Goal: Task Accomplishment & Management: Manage account settings

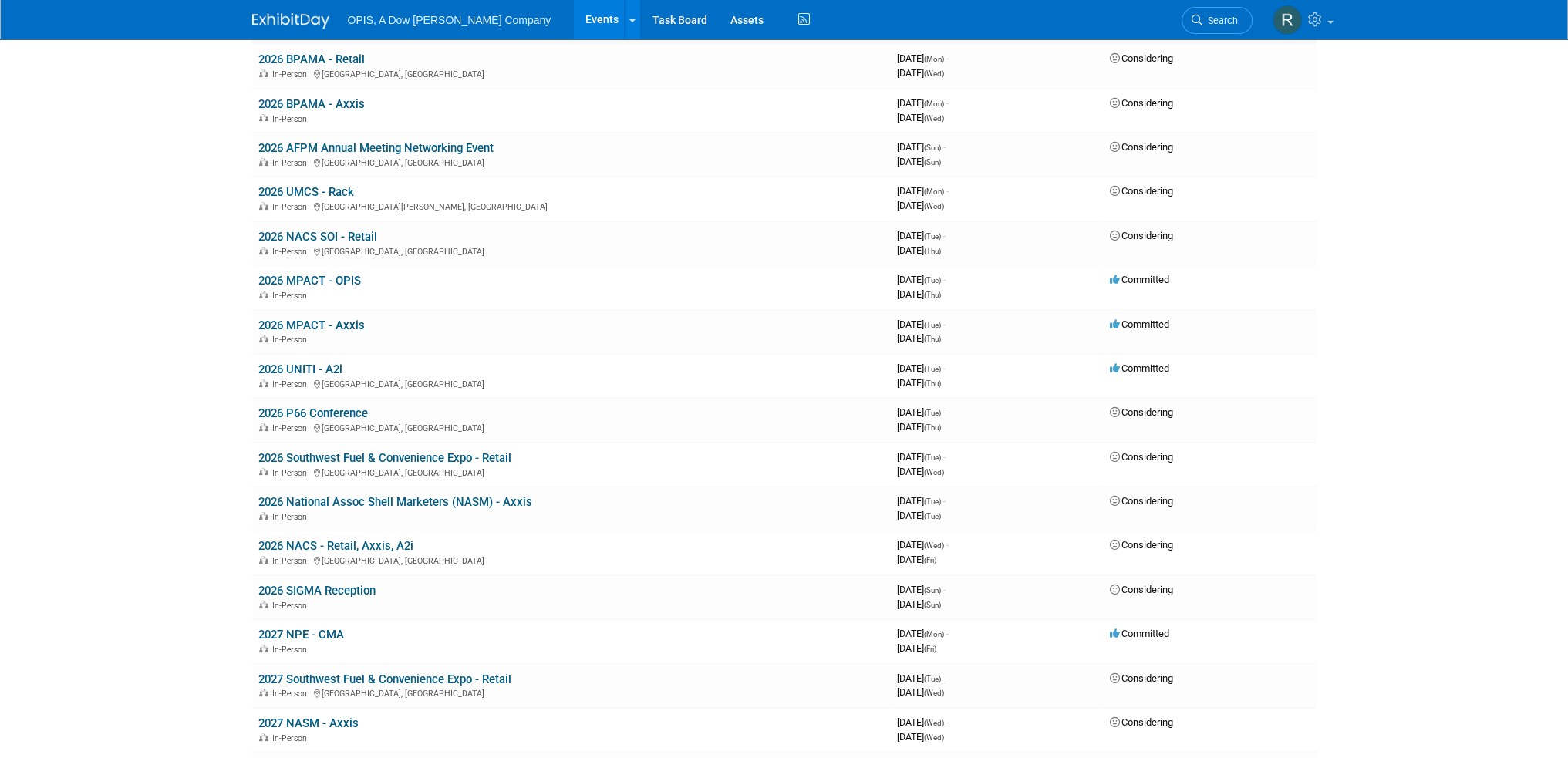
scroll to position [771, 0]
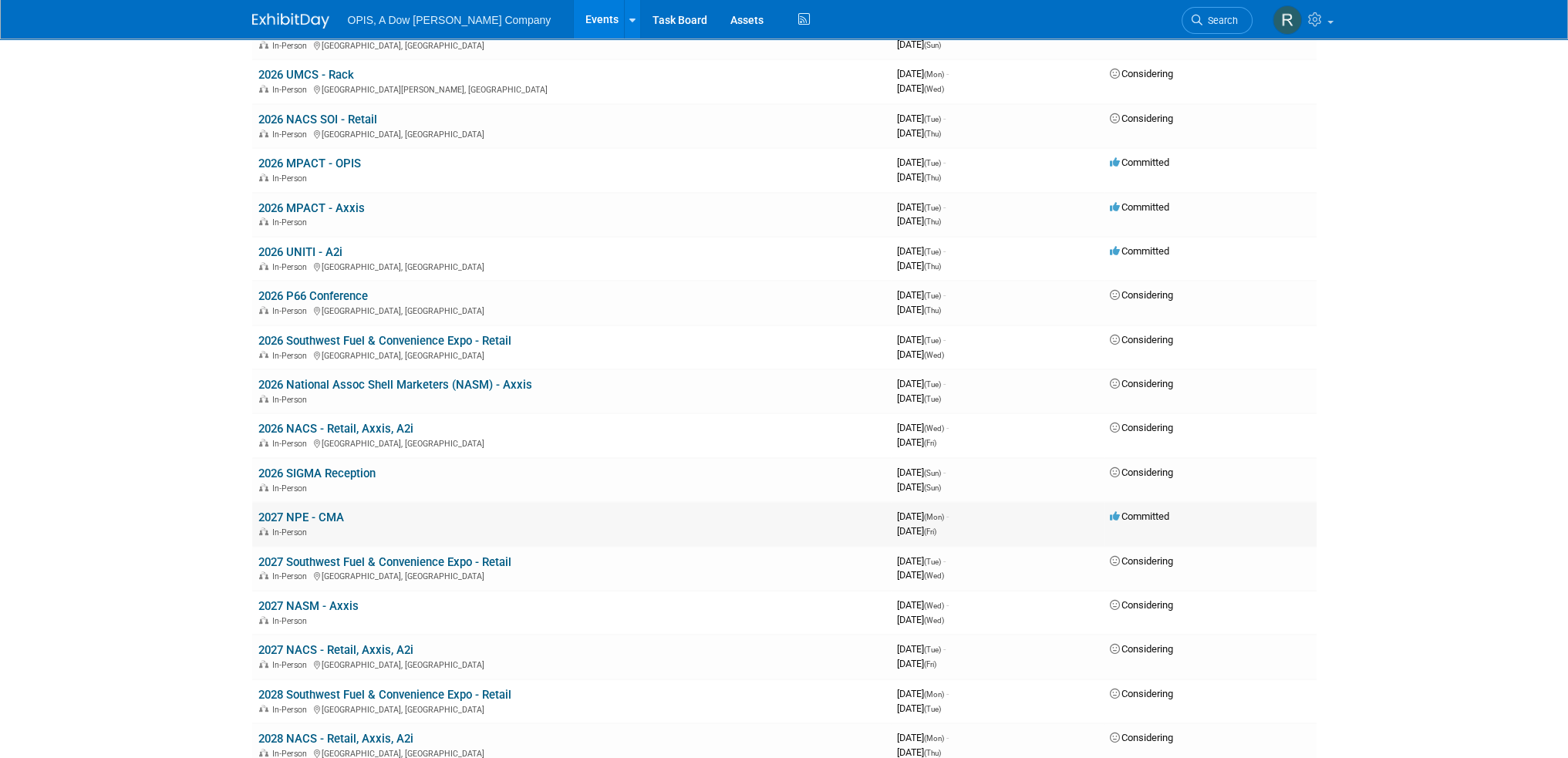
click at [284, 510] on link "2027 NPE - CMA" at bounding box center [301, 517] width 86 height 14
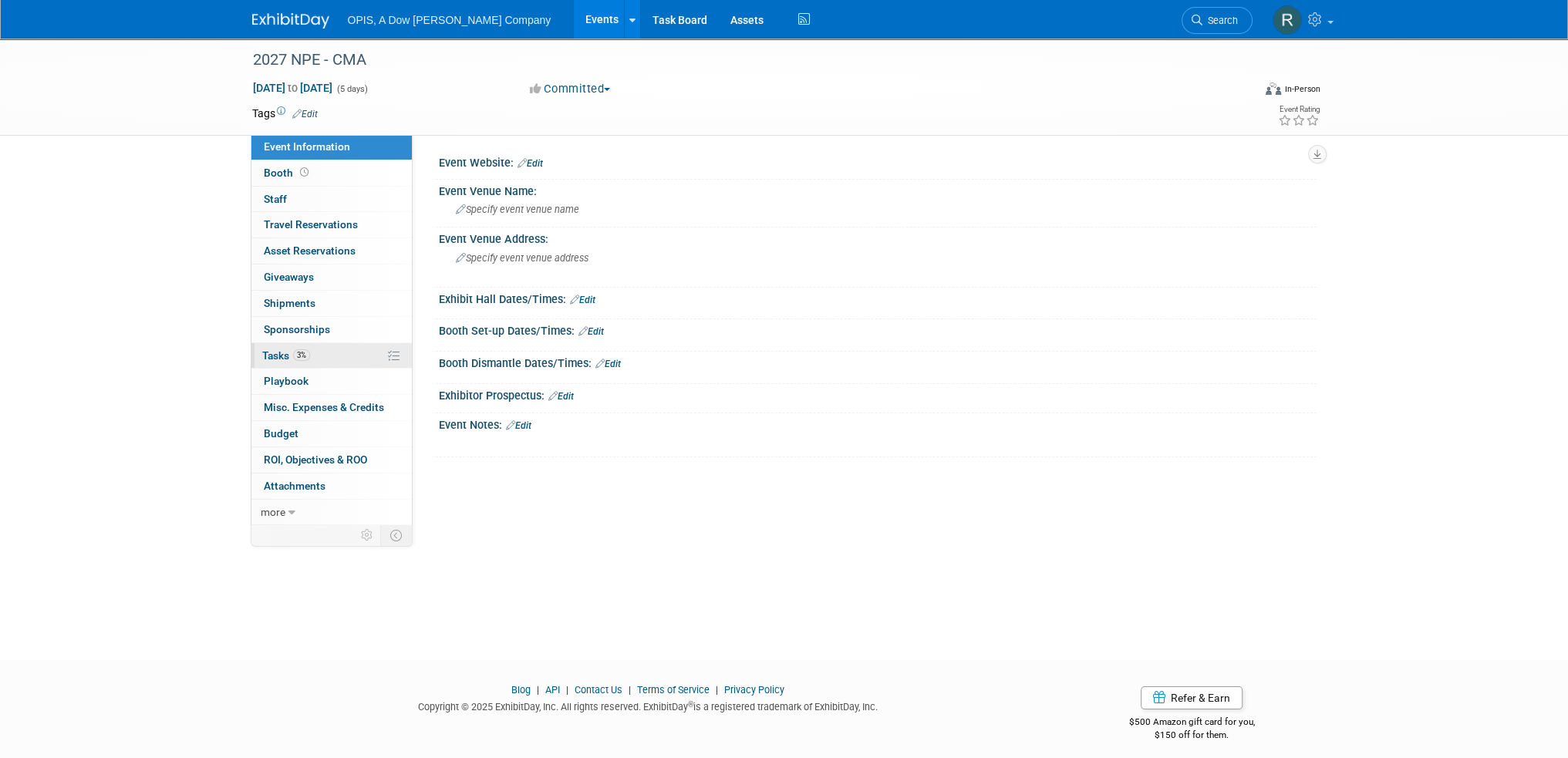
click at [272, 354] on span "Tasks 3%" at bounding box center [286, 355] width 48 height 12
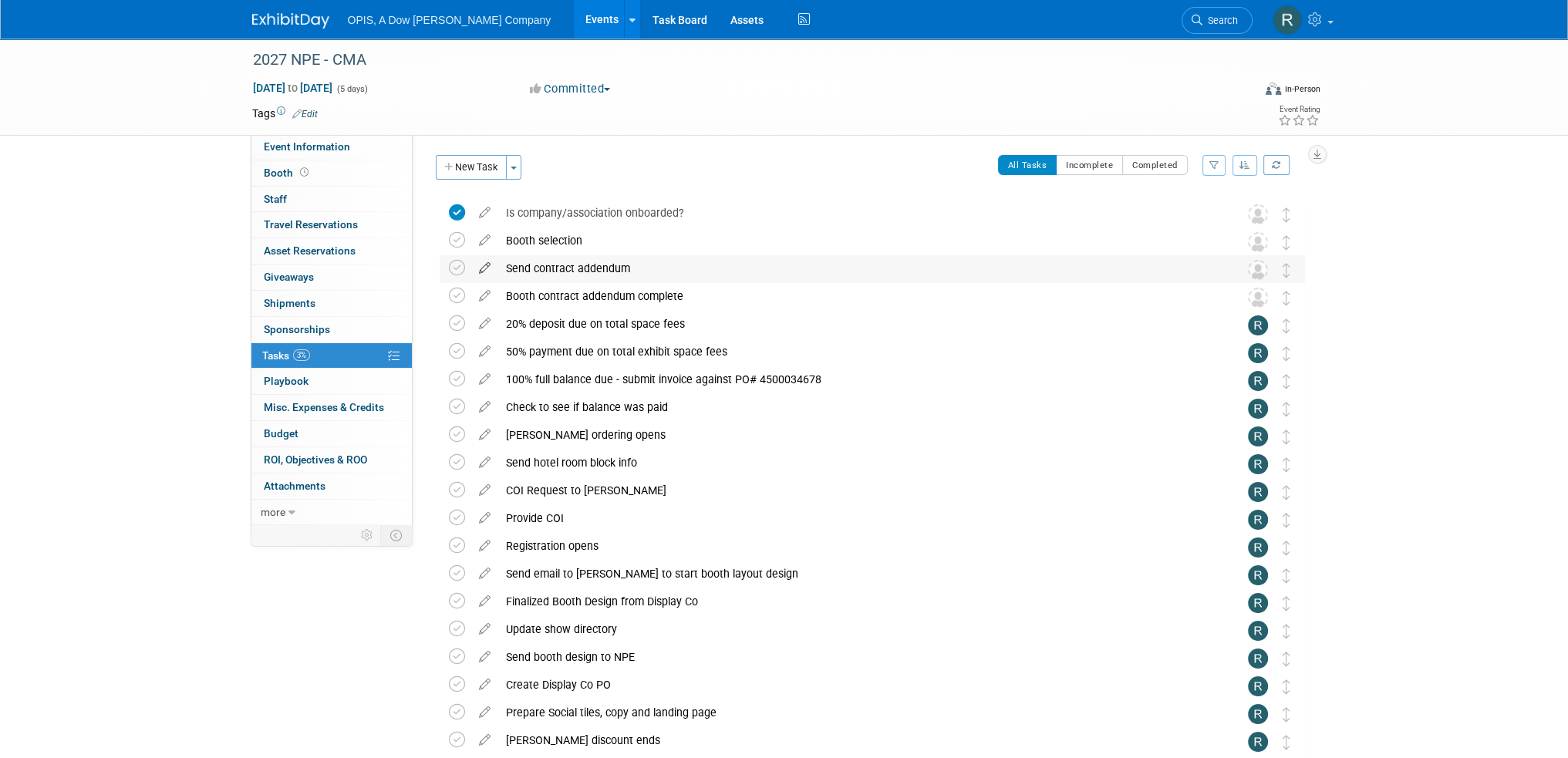
click at [484, 269] on icon at bounding box center [485, 265] width 27 height 19
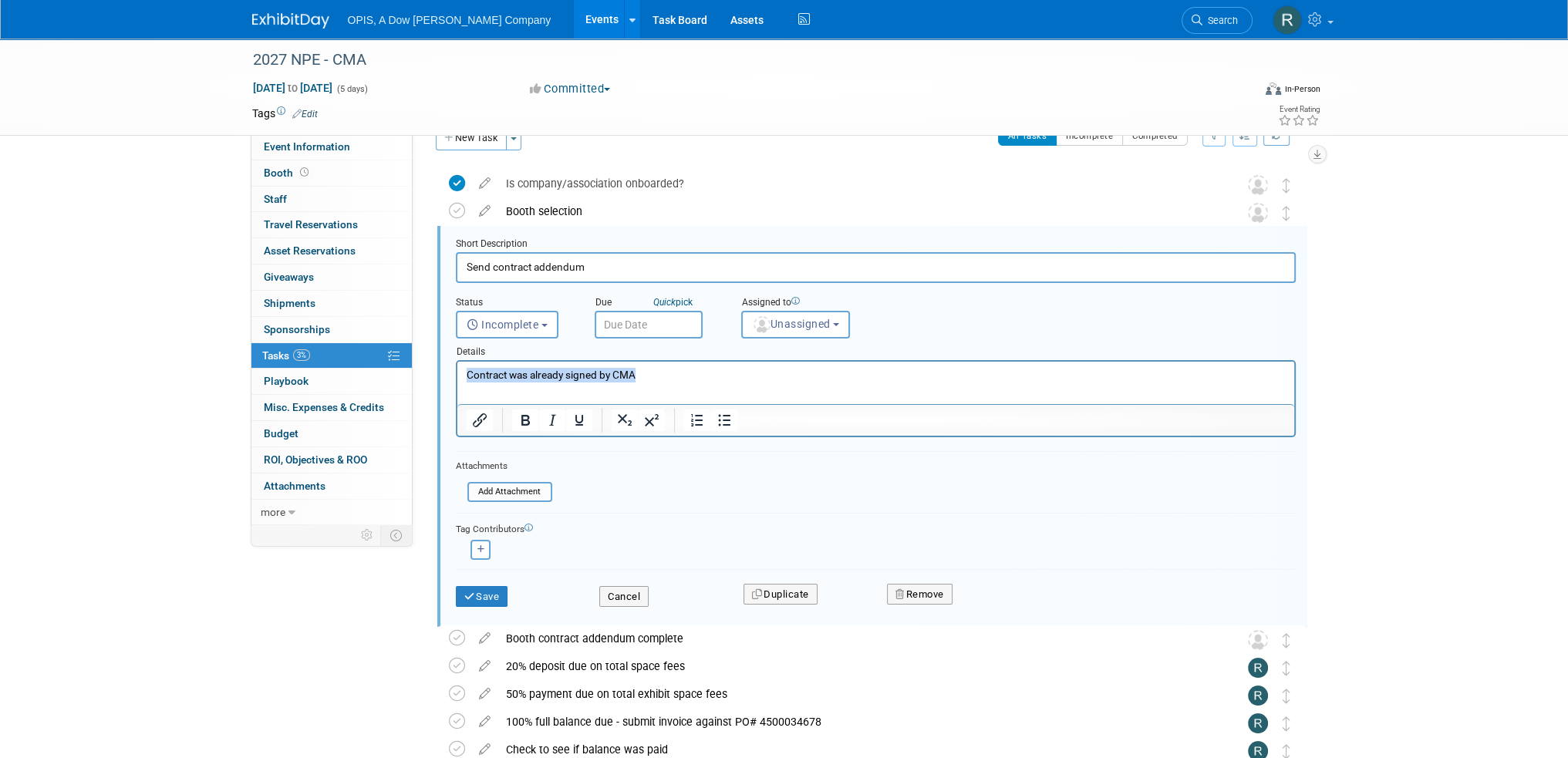
drag, startPoint x: 658, startPoint y: 371, endPoint x: 407, endPoint y: 369, distance: 251.0
click at [456, 369] on html "Contract was already signed by CMA" at bounding box center [874, 372] width 836 height 21
drag, startPoint x: 610, startPoint y: 268, endPoint x: 383, endPoint y: 292, distance: 228.3
click at [383, 292] on div "Event Information Event Info Booth Booth 0 Staff 0 Staff 0 Travel Reservations …" at bounding box center [784, 765] width 1087 height 1511
type input "Submit SIF/Event Intake form/T&C's to Yuliia"
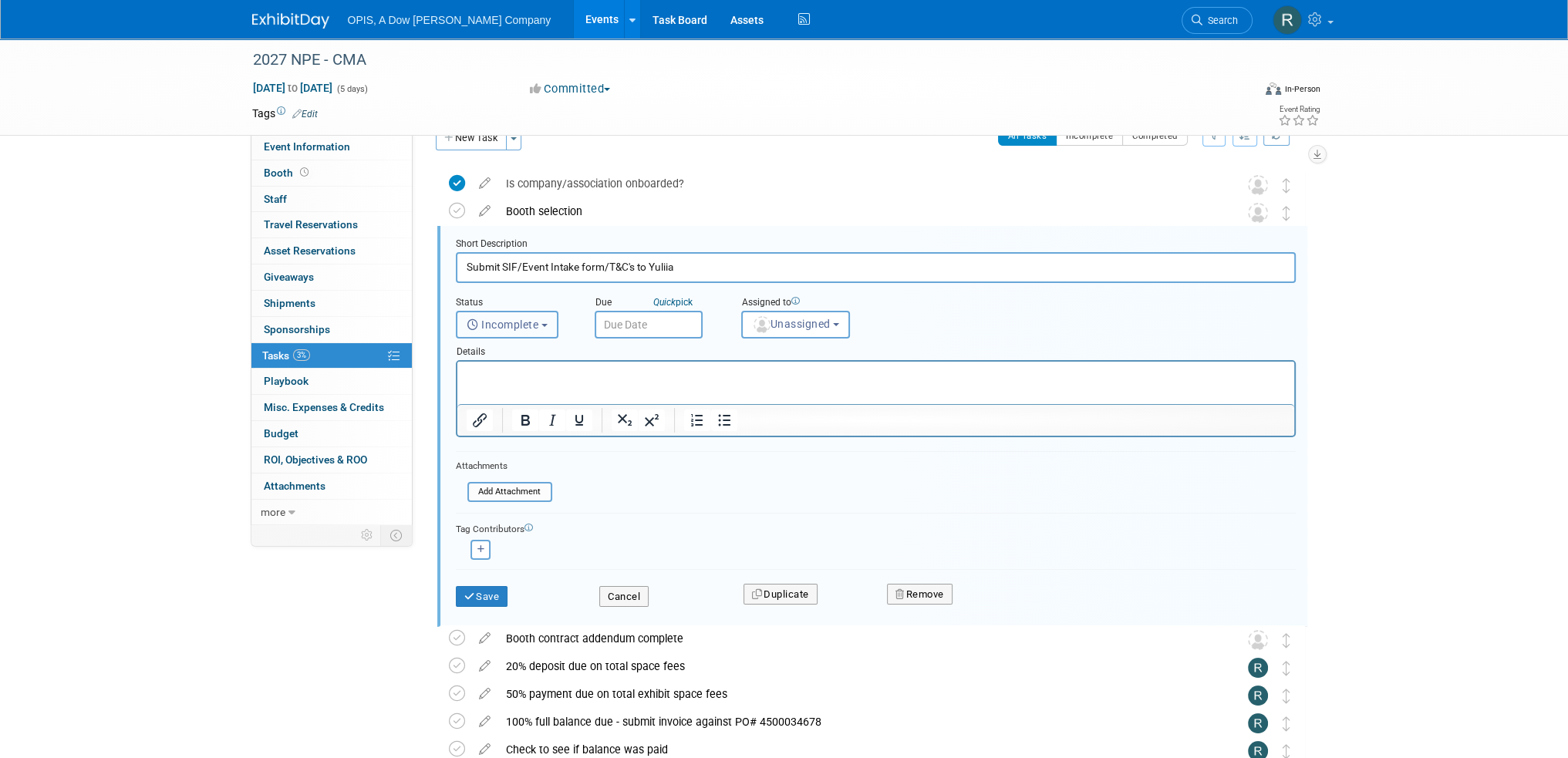
click at [521, 326] on span "Incomplete" at bounding box center [503, 324] width 72 height 12
drag, startPoint x: 521, startPoint y: 383, endPoint x: 103, endPoint y: 1, distance: 566.3
click at [521, 383] on label "Completed" at bounding box center [505, 390] width 83 height 25
click at [459, 384] on input "Completed" at bounding box center [453, 389] width 10 height 10
select select "3"
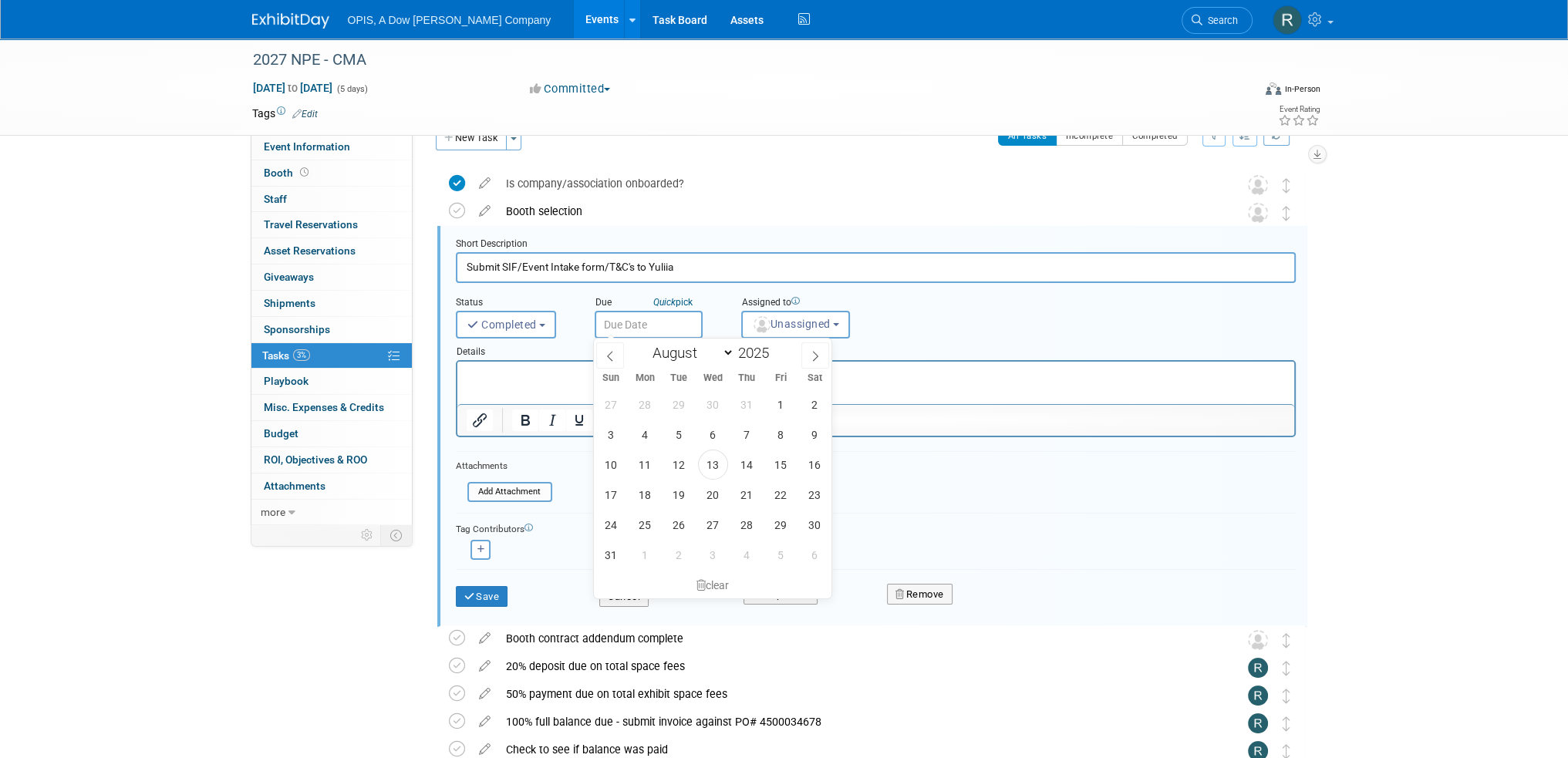
click at [624, 321] on input "text" at bounding box center [648, 324] width 108 height 28
click at [710, 459] on span "13" at bounding box center [714, 465] width 30 height 30
type input "Aug 13, 2025"
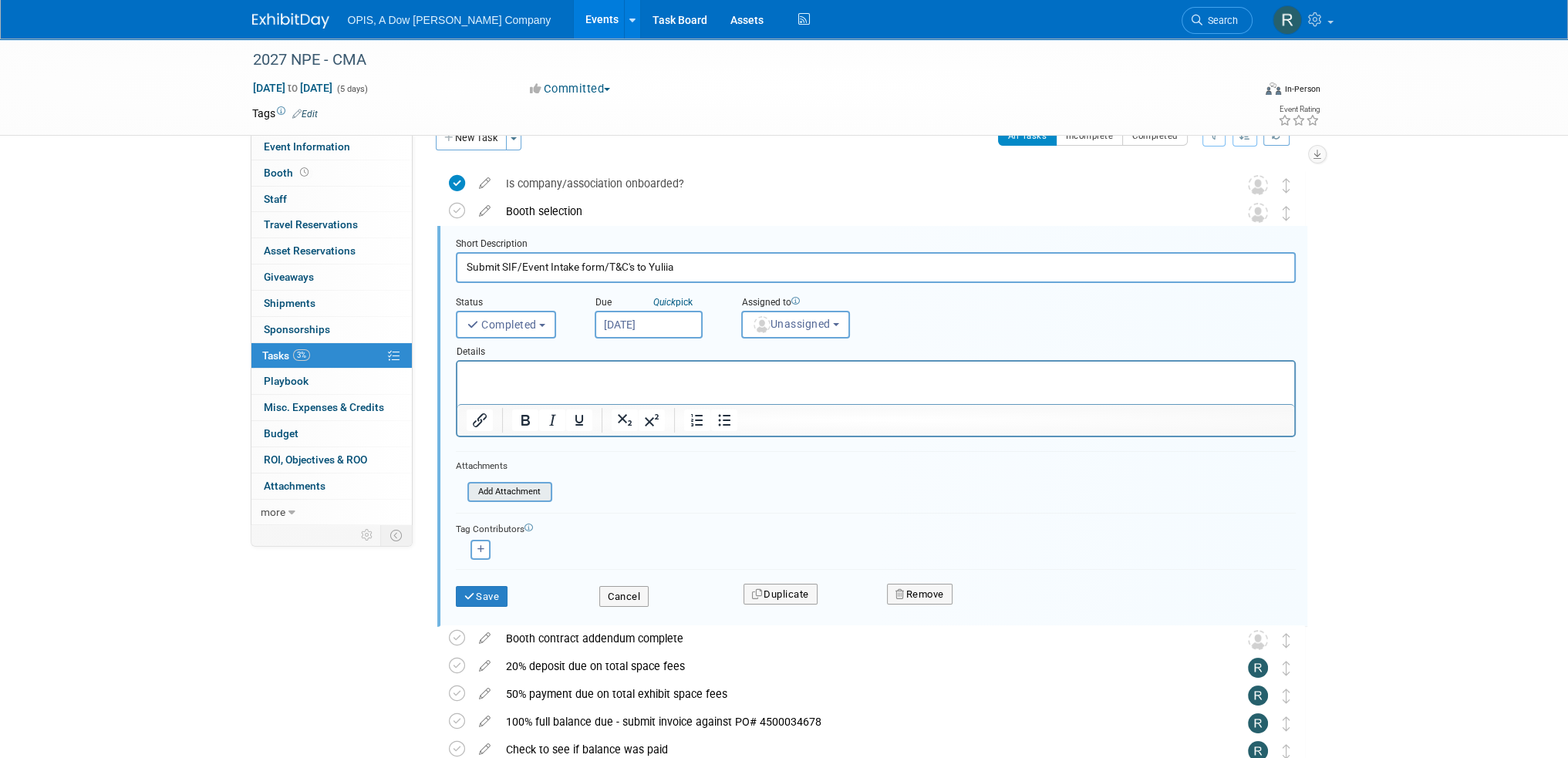
click at [496, 488] on input "file" at bounding box center [472, 492] width 157 height 17
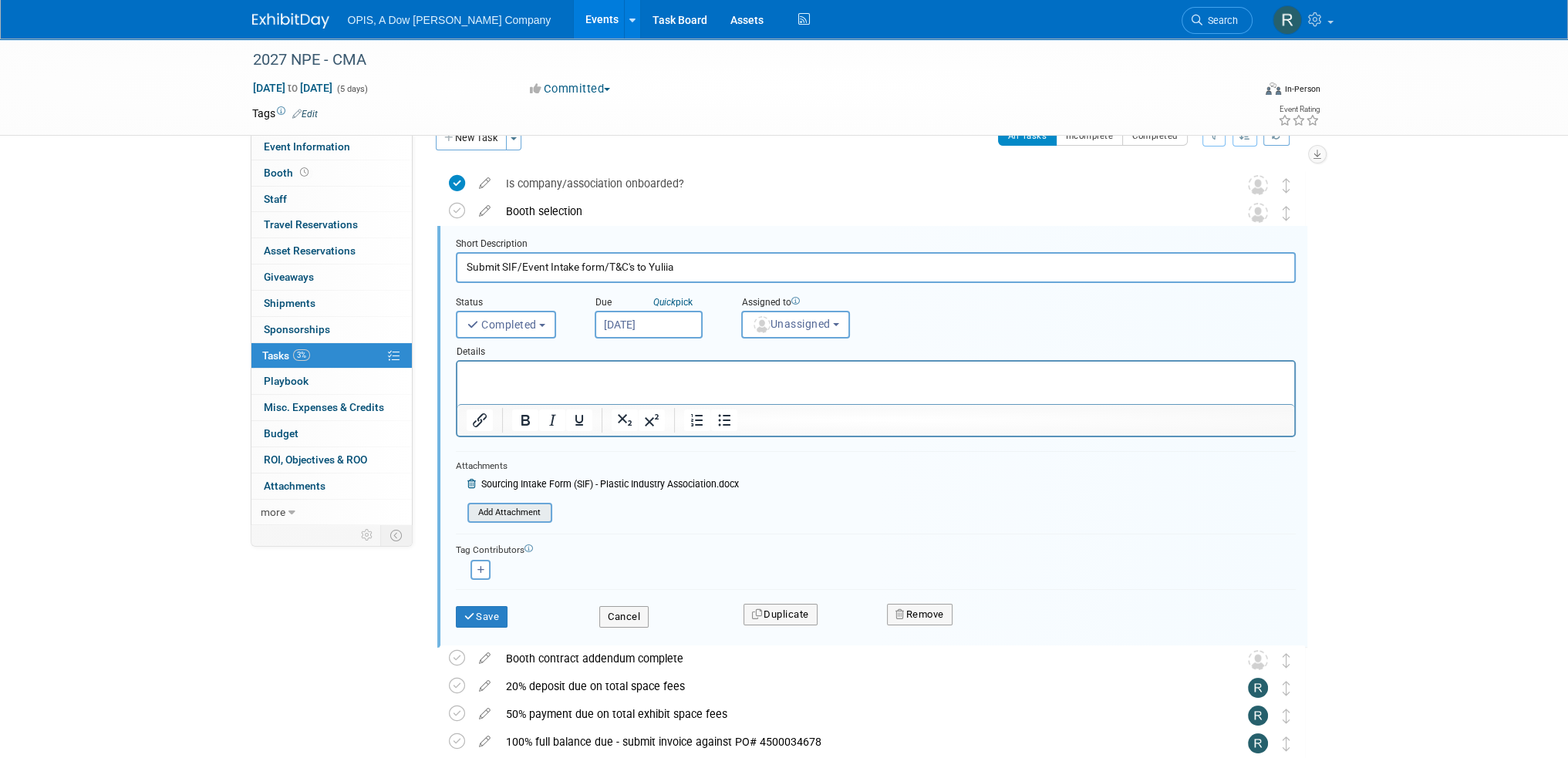
click at [534, 512] on input "file" at bounding box center [472, 512] width 157 height 17
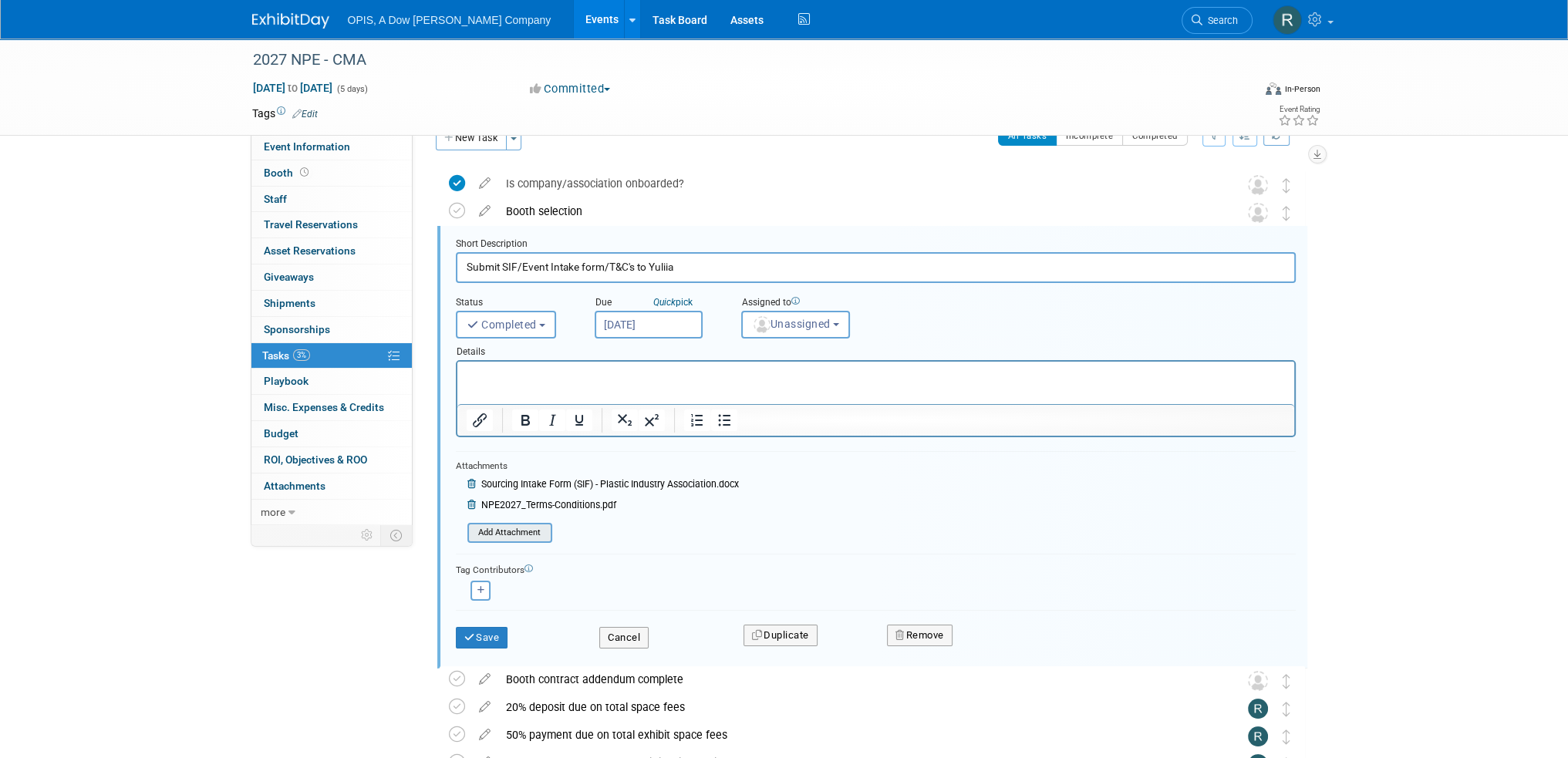
click at [518, 532] on input "file" at bounding box center [472, 532] width 157 height 17
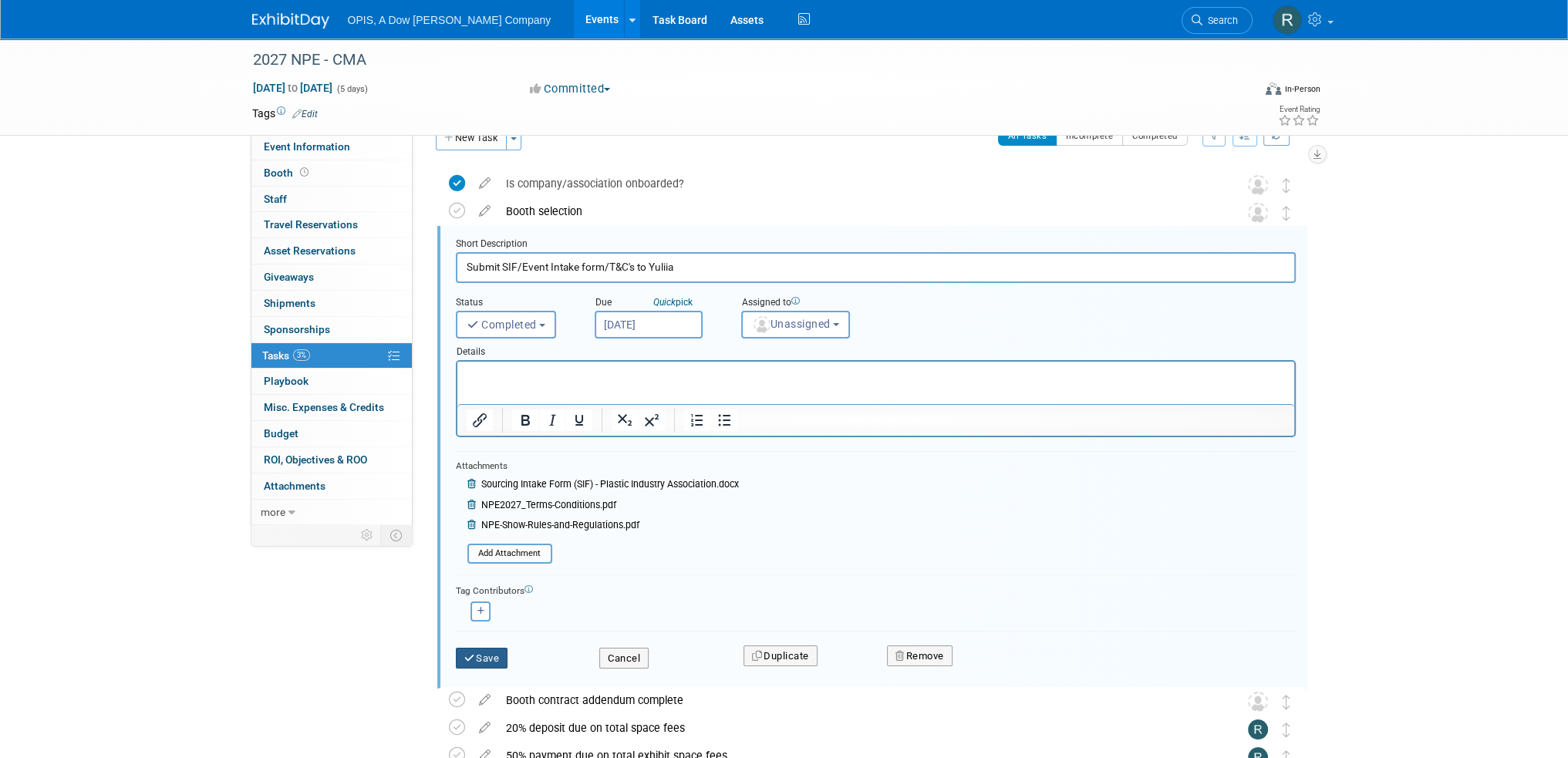
click at [493, 659] on button "Save" at bounding box center [481, 658] width 52 height 22
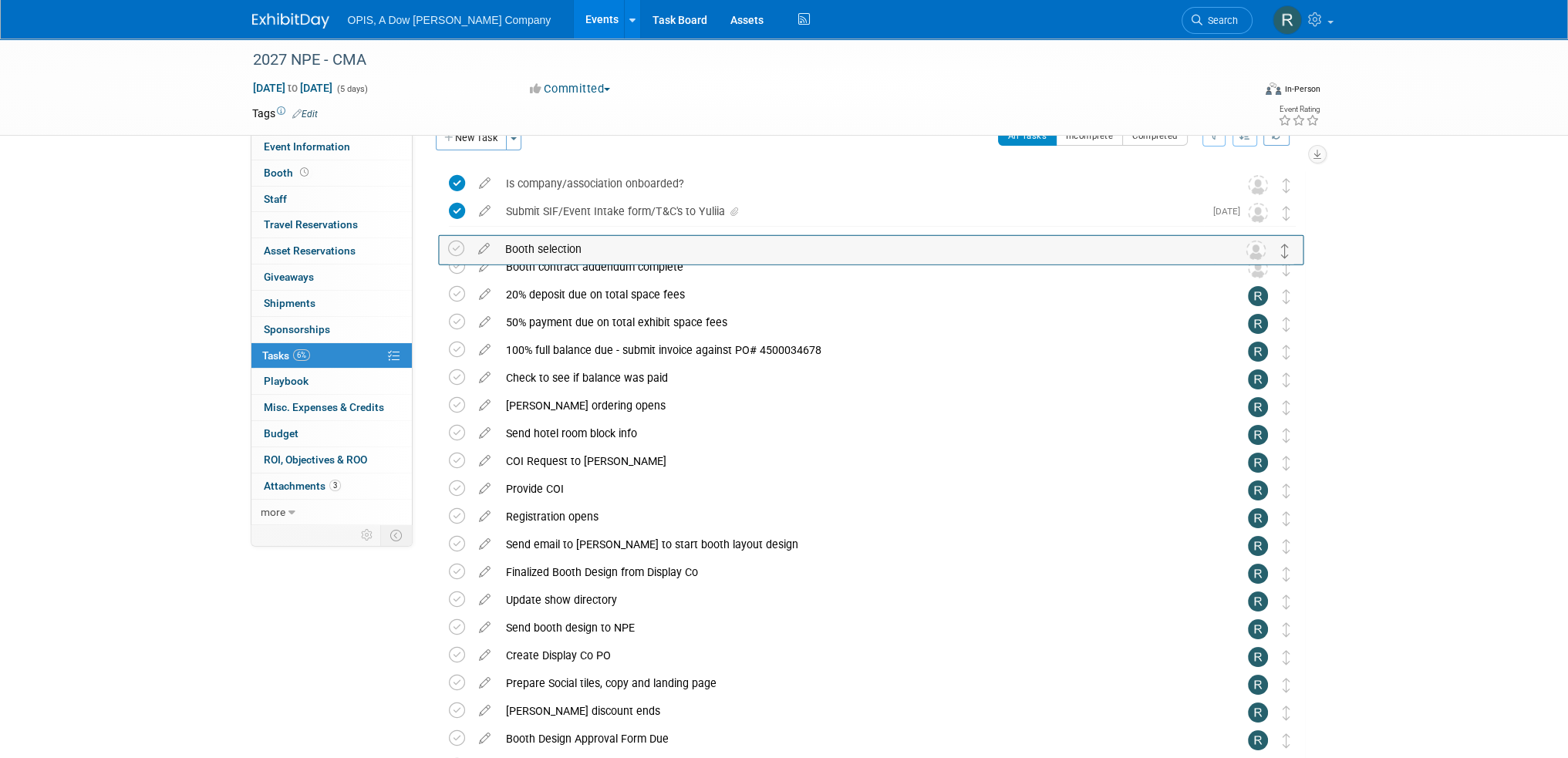
drag, startPoint x: 1289, startPoint y: 209, endPoint x: 1287, endPoint y: 246, distance: 37.1
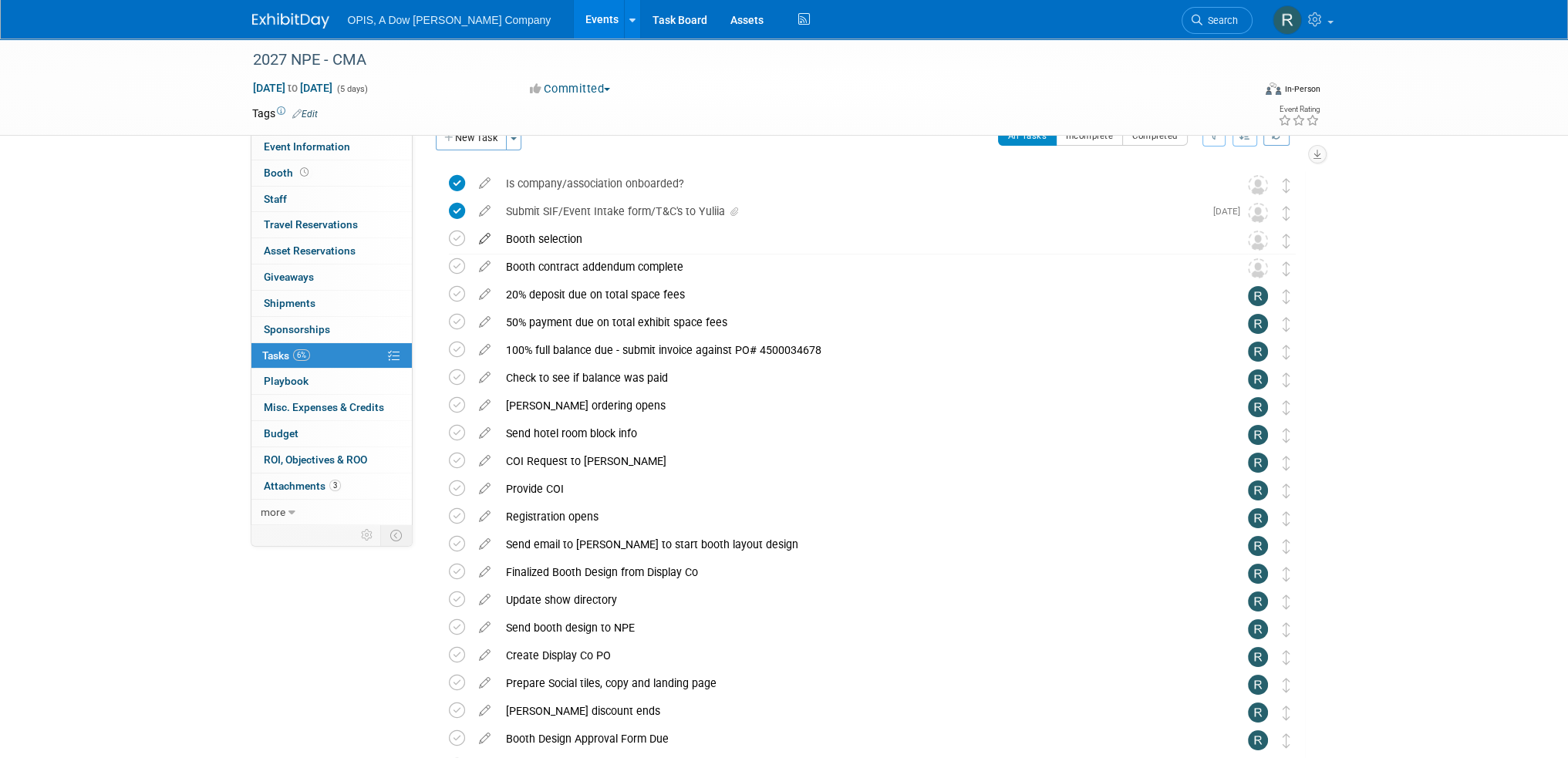
click at [483, 239] on icon at bounding box center [485, 235] width 27 height 19
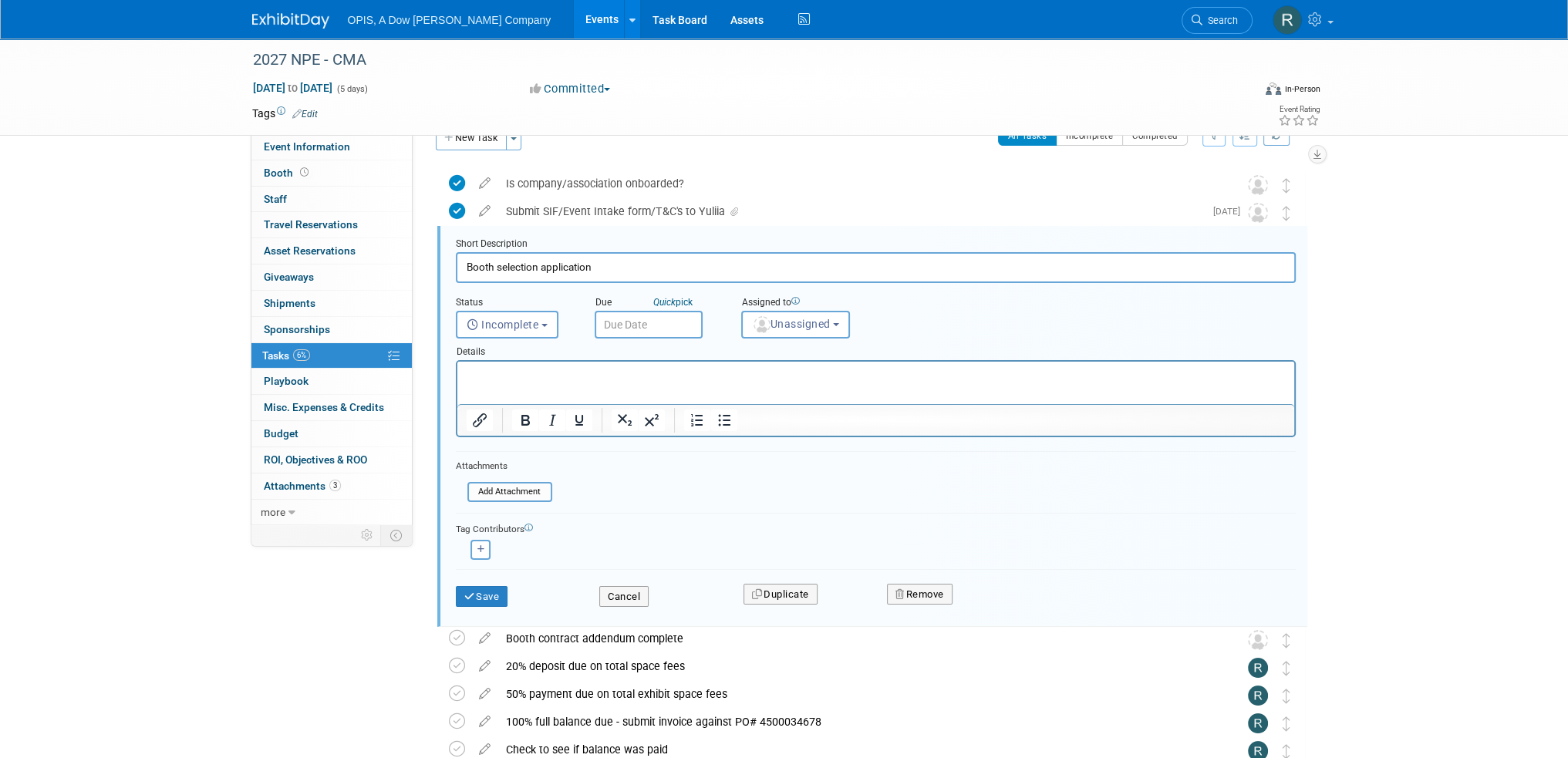
type input "Booth selection application"
click at [512, 383] on html at bounding box center [874, 372] width 836 height 21
click at [633, 317] on input "text" at bounding box center [648, 324] width 108 height 28
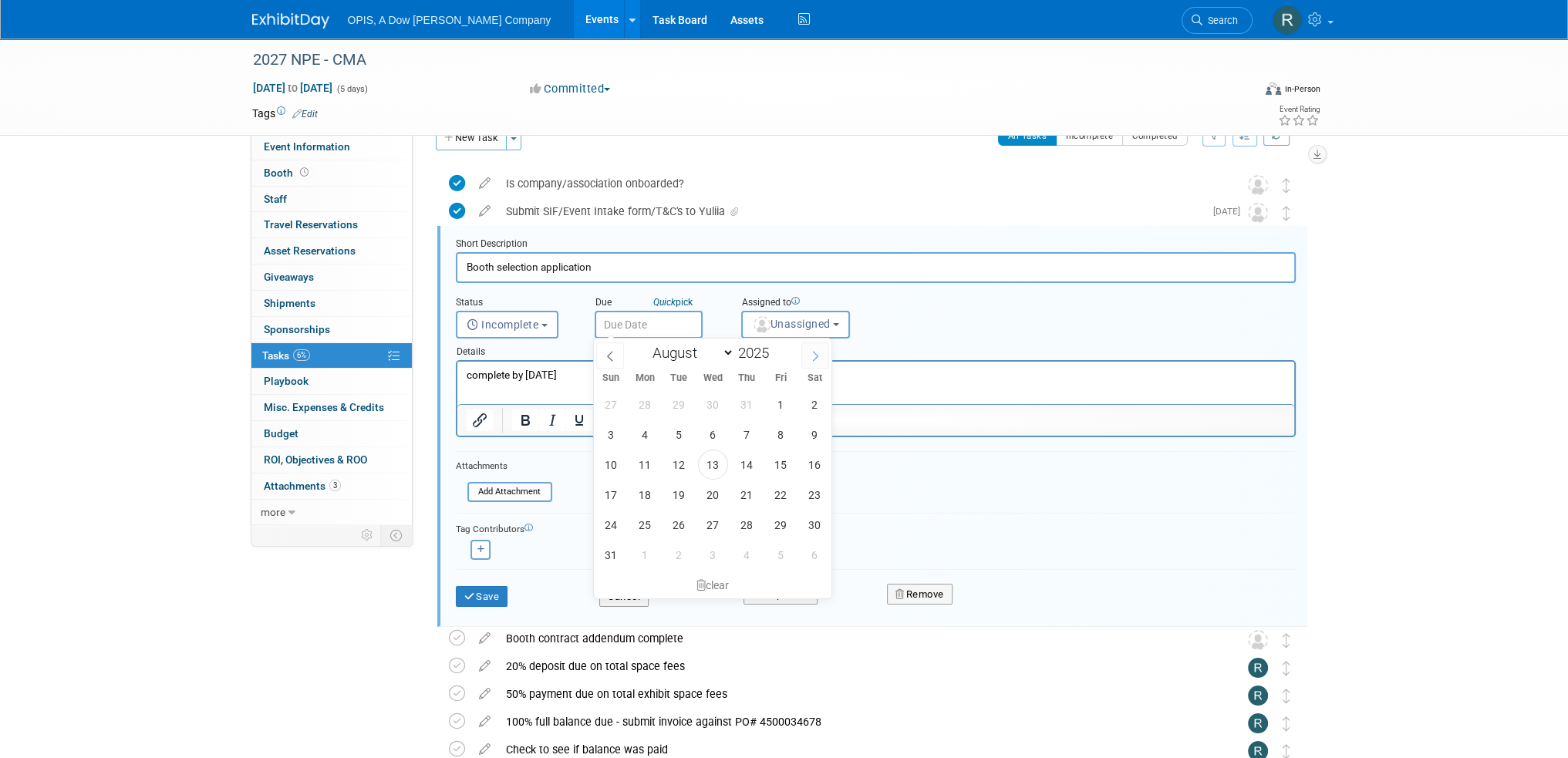
click at [815, 358] on icon at bounding box center [814, 355] width 10 height 10
click at [816, 358] on icon at bounding box center [814, 355] width 10 height 10
click at [610, 360] on icon at bounding box center [610, 355] width 10 height 10
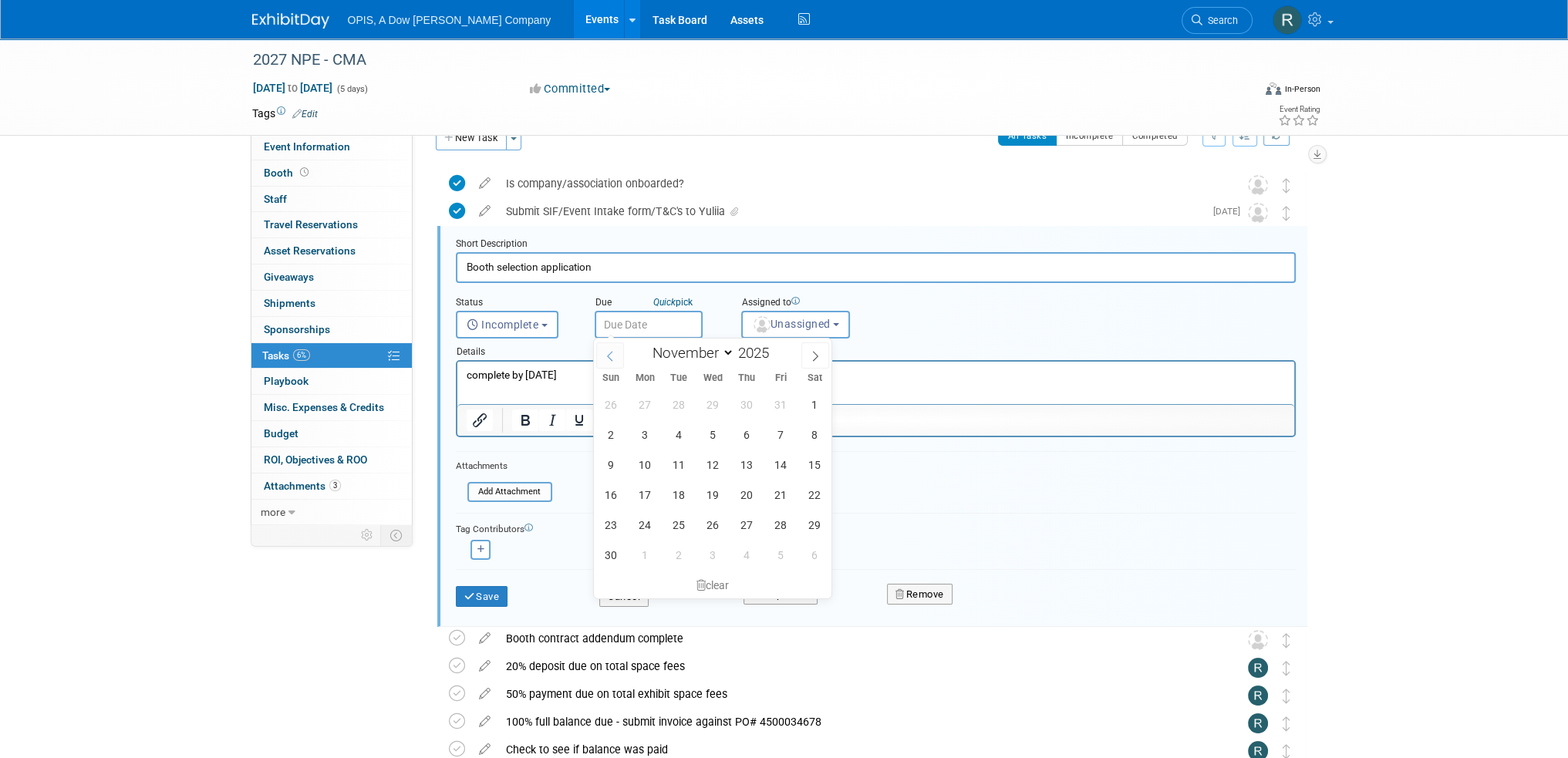
click at [610, 360] on icon at bounding box center [610, 355] width 10 height 10
select select "9"
click at [710, 407] on span "1" at bounding box center [714, 405] width 30 height 30
type input "Oct 1, 2025"
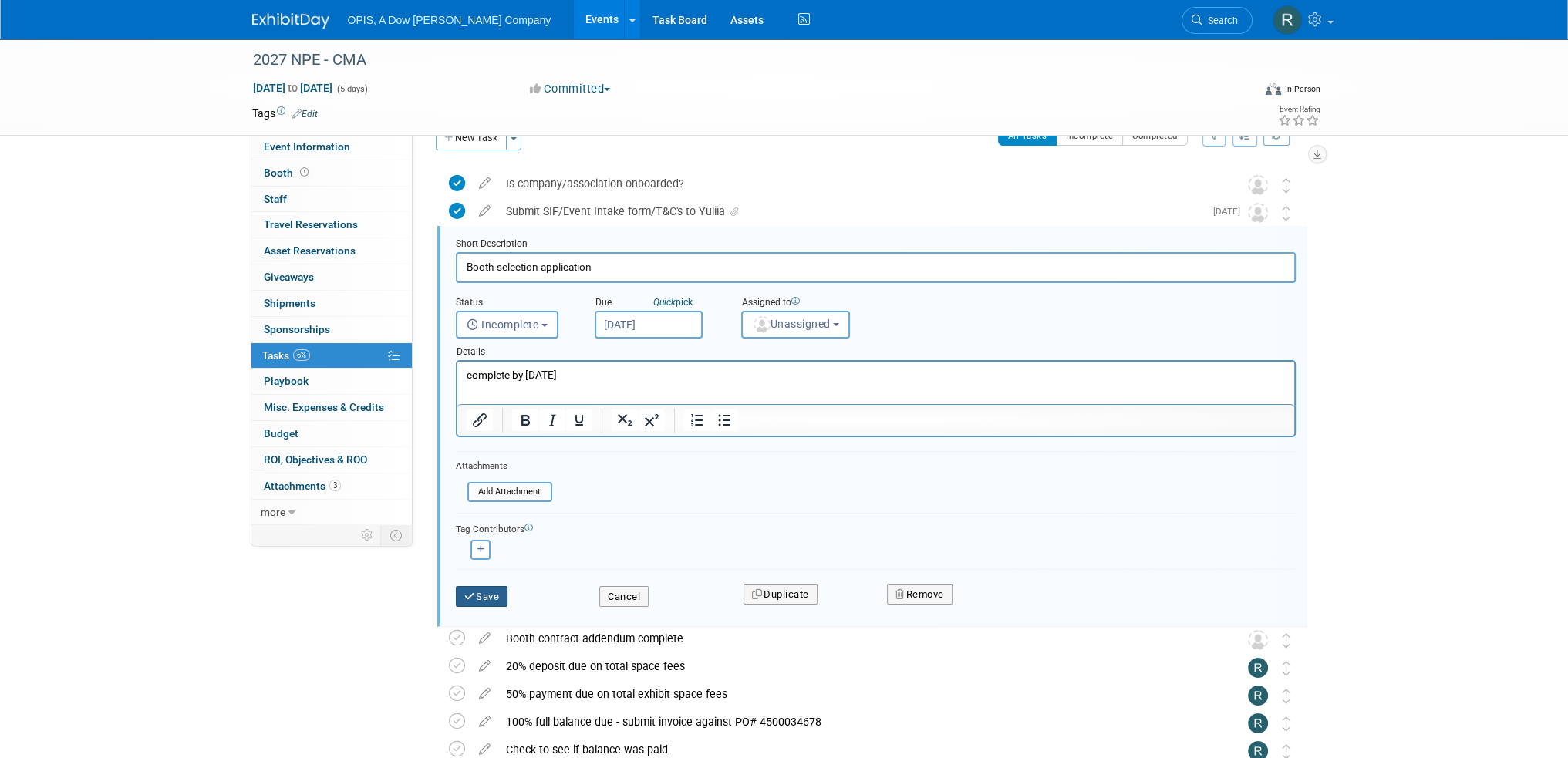
click at [479, 590] on button "Save" at bounding box center [481, 596] width 52 height 22
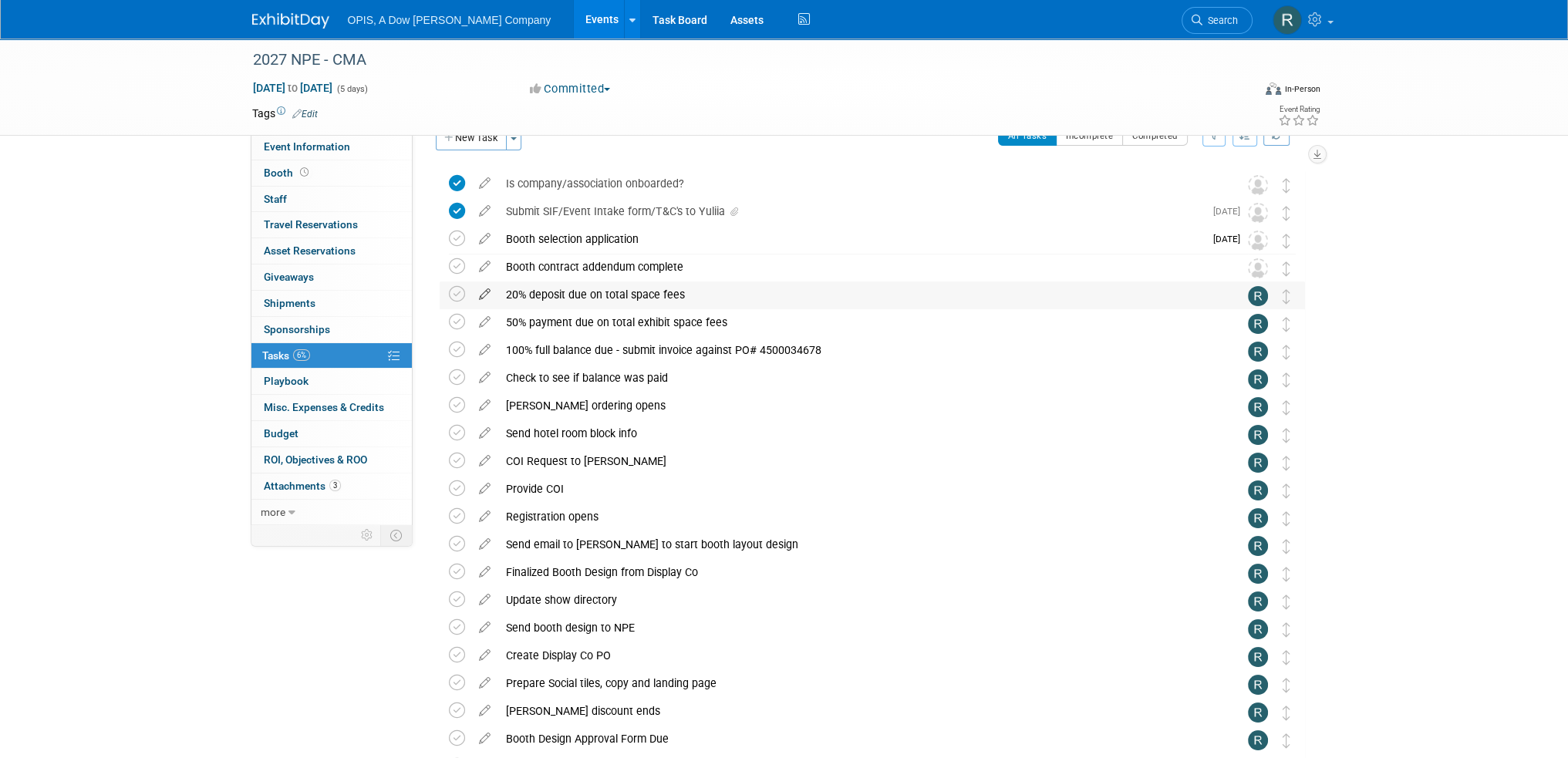
click at [481, 293] on icon at bounding box center [485, 290] width 27 height 19
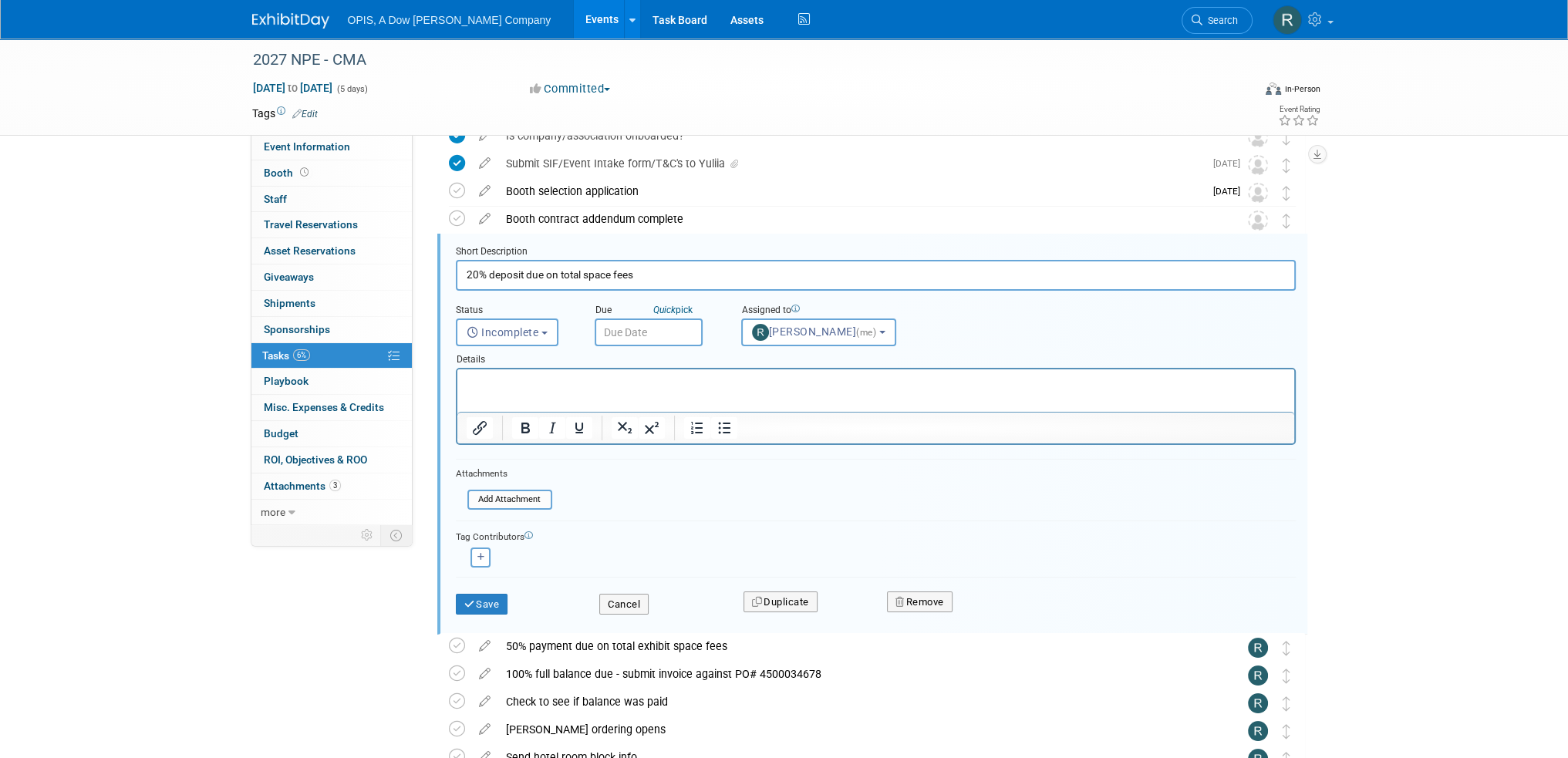
scroll to position [85, 0]
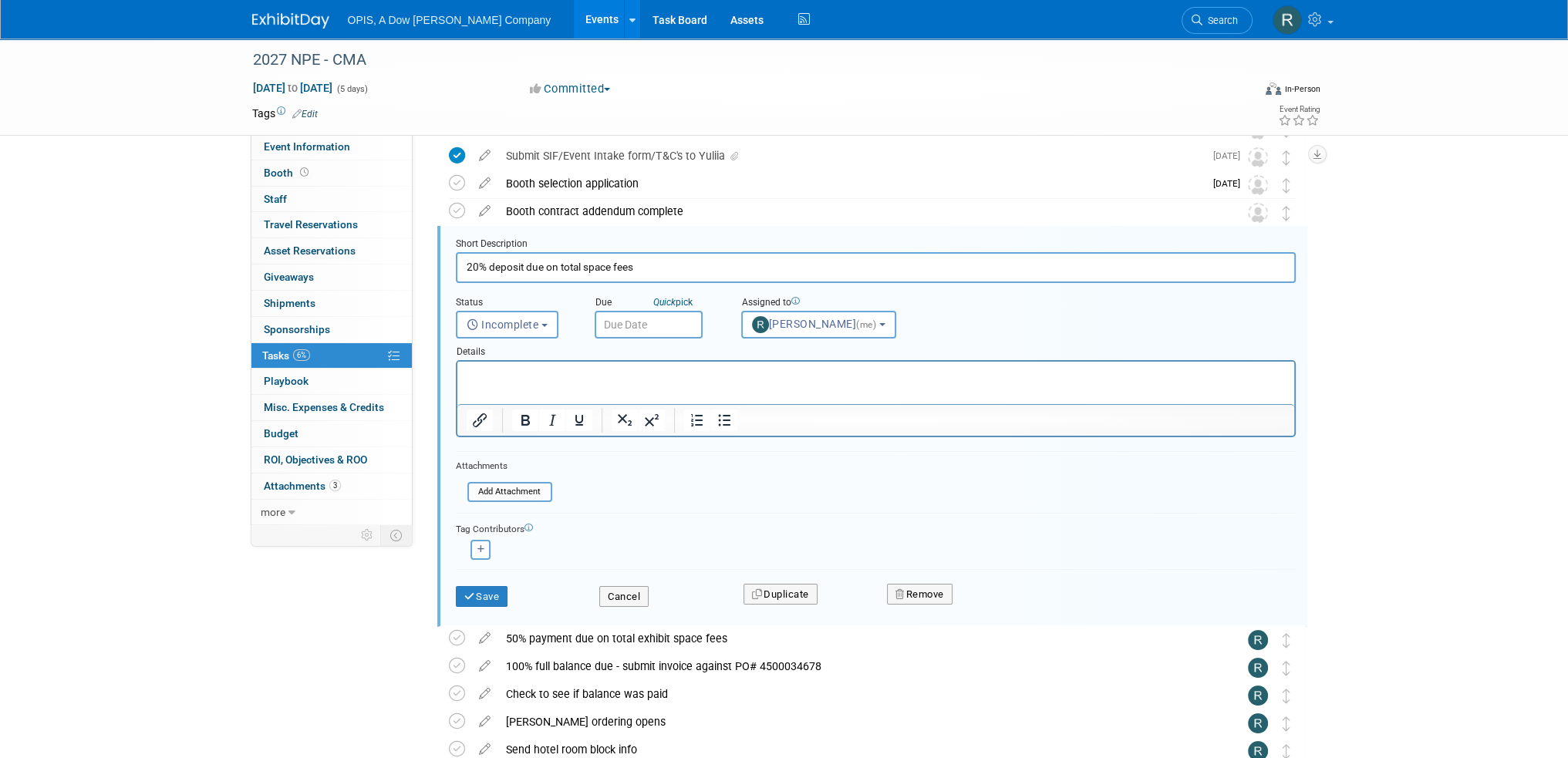
click at [613, 322] on input "text" at bounding box center [648, 324] width 108 height 28
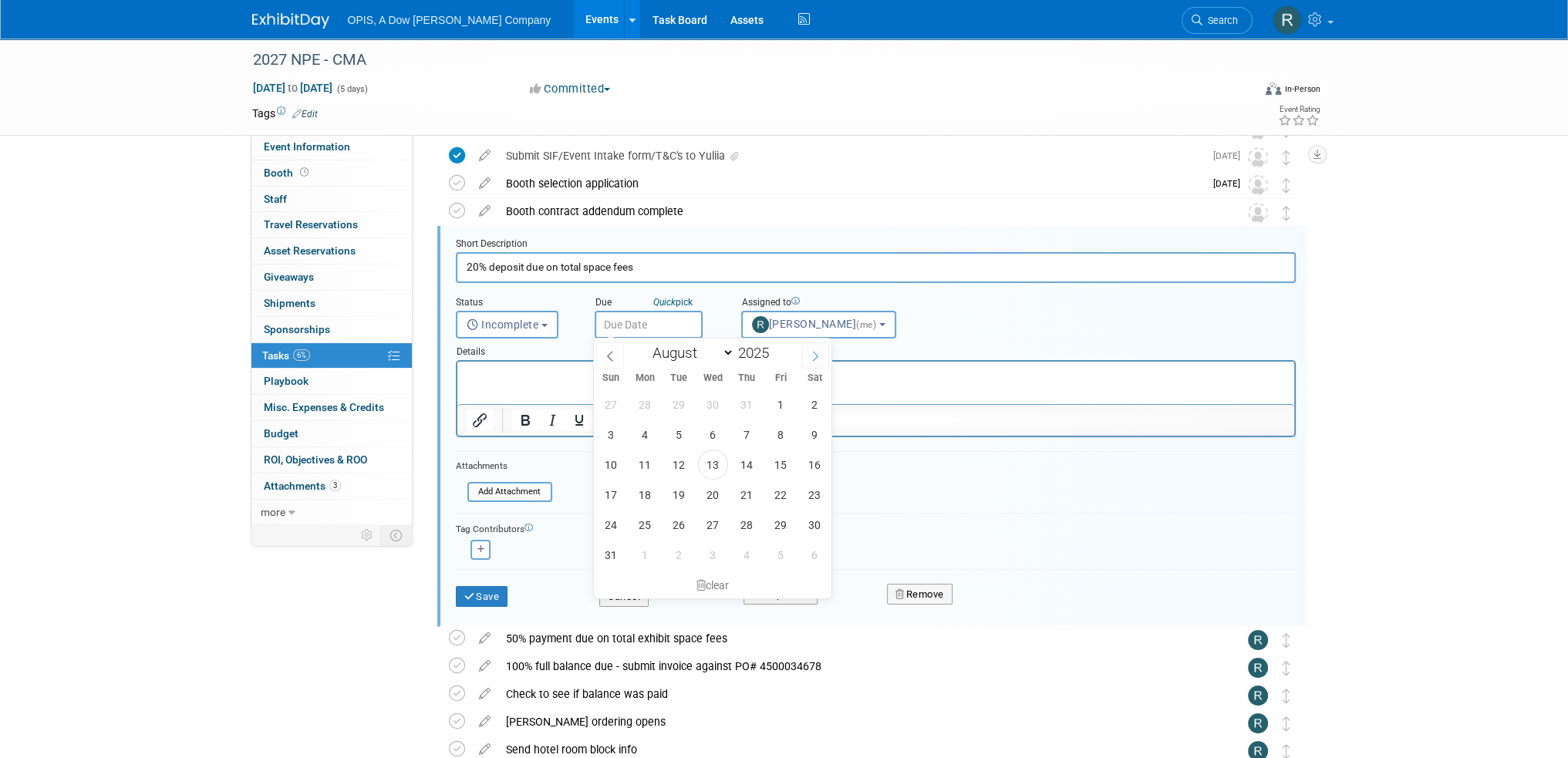
click at [812, 354] on icon at bounding box center [814, 355] width 10 height 10
click at [813, 354] on icon at bounding box center [814, 355] width 10 height 10
click at [812, 354] on icon at bounding box center [814, 355] width 10 height 10
click at [813, 354] on icon at bounding box center [814, 355] width 10 height 10
select select "11"
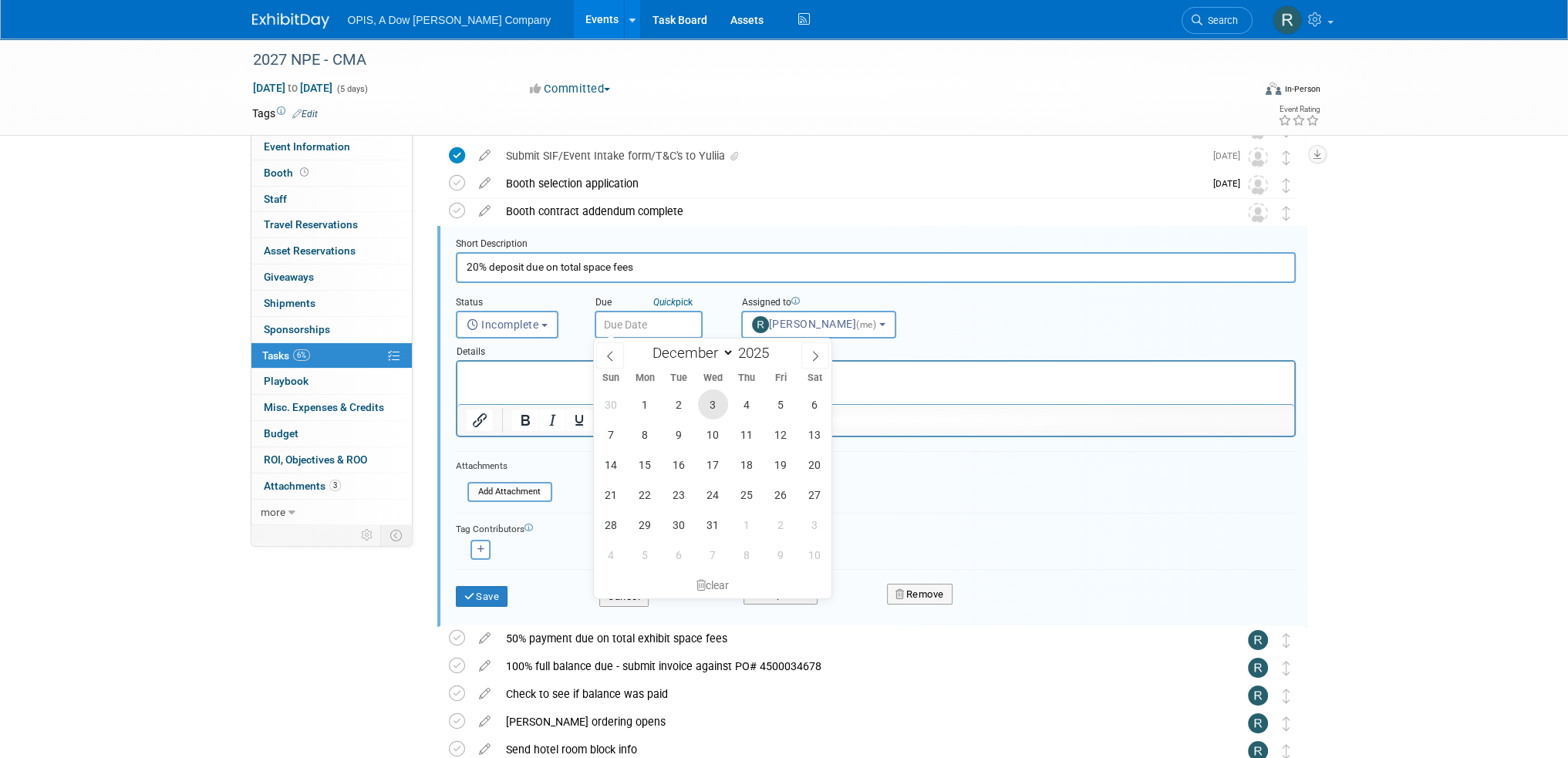
click at [707, 411] on span "3" at bounding box center [714, 405] width 30 height 30
type input "Dec 3, 2025"
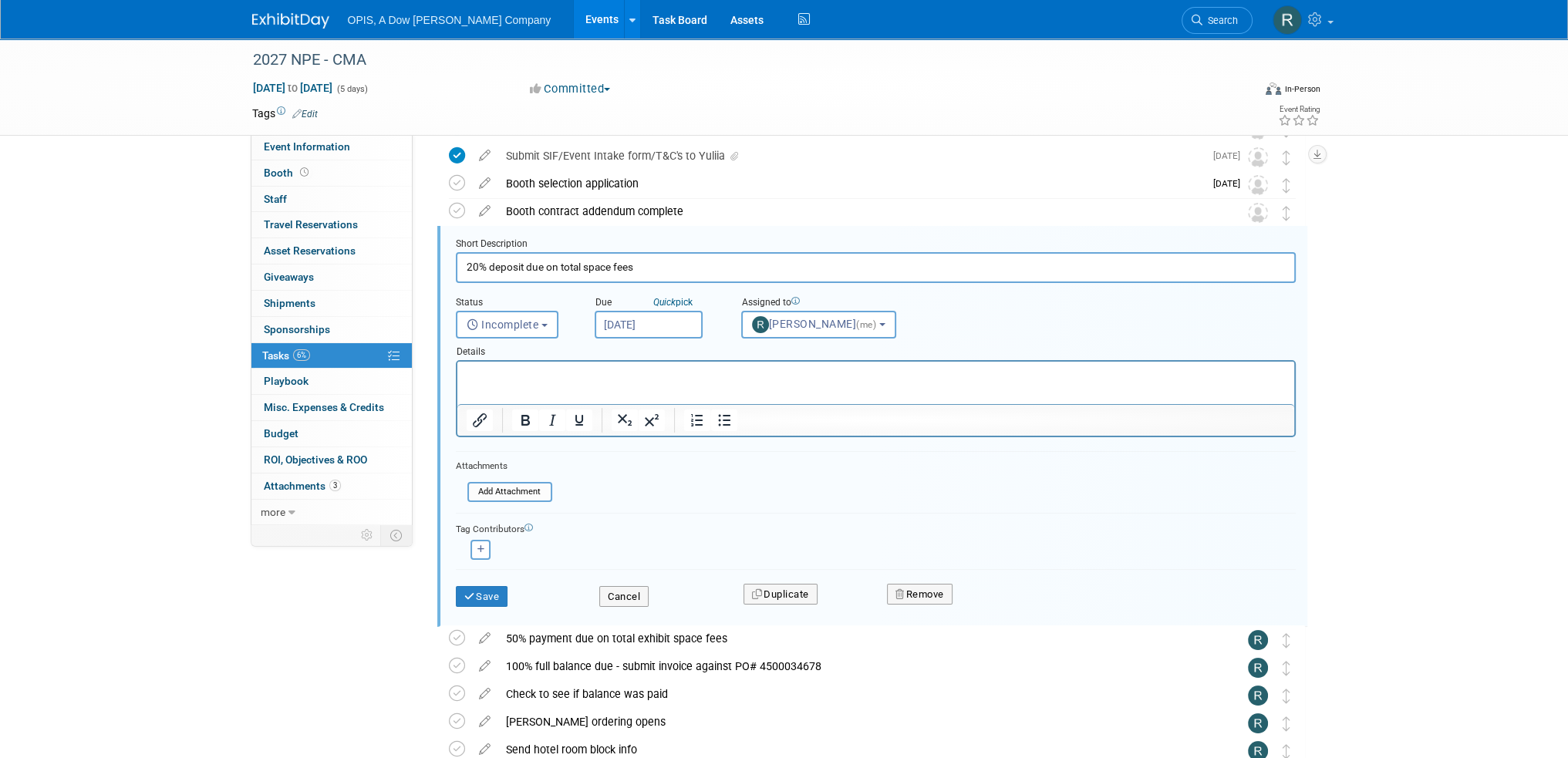
click at [617, 316] on input "Dec 3, 2025" at bounding box center [648, 324] width 108 height 28
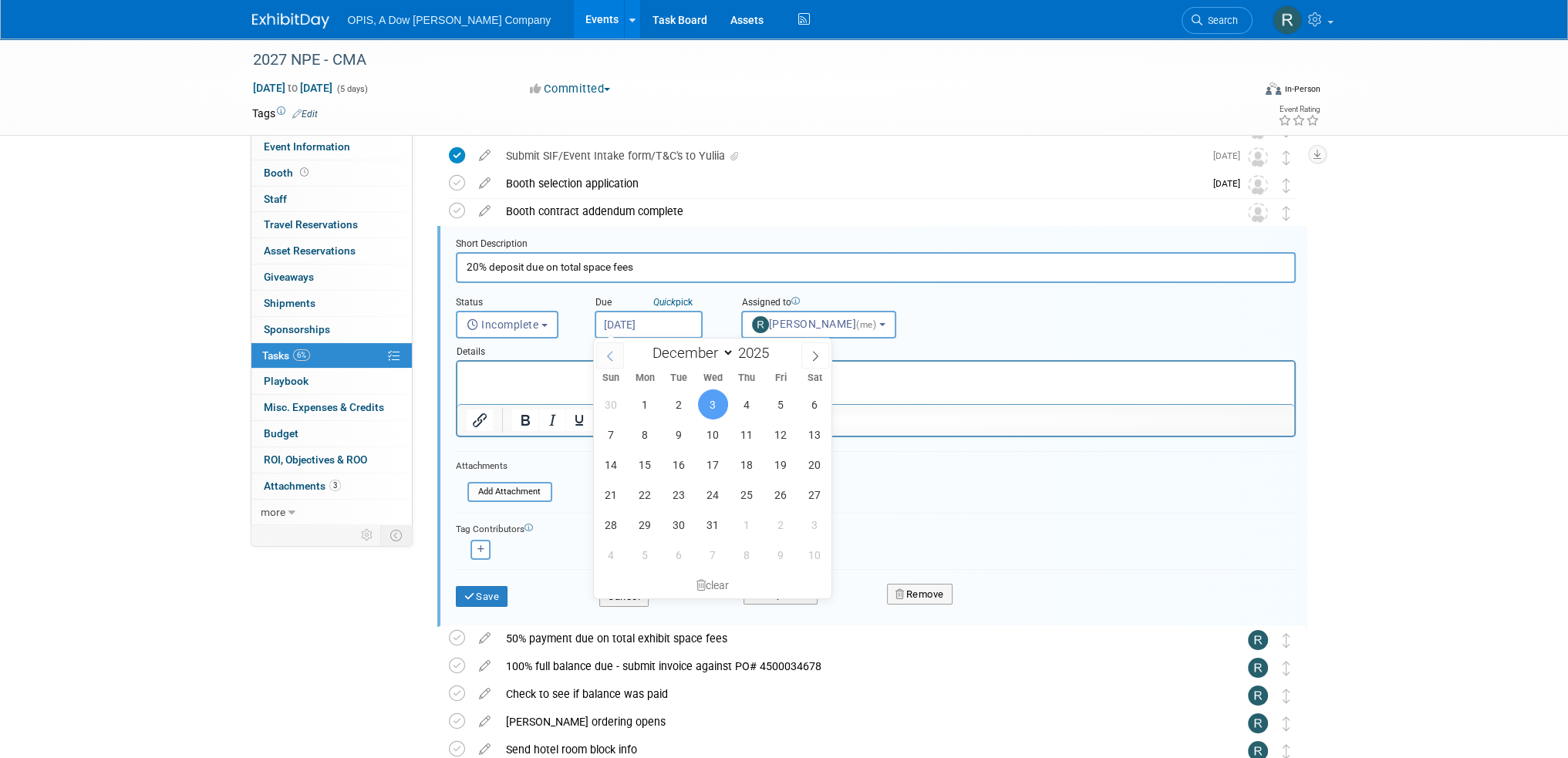
click at [611, 360] on icon at bounding box center [610, 355] width 10 height 10
select select "9"
click at [715, 407] on span "1" at bounding box center [714, 405] width 30 height 30
type input "Oct 1, 2025"
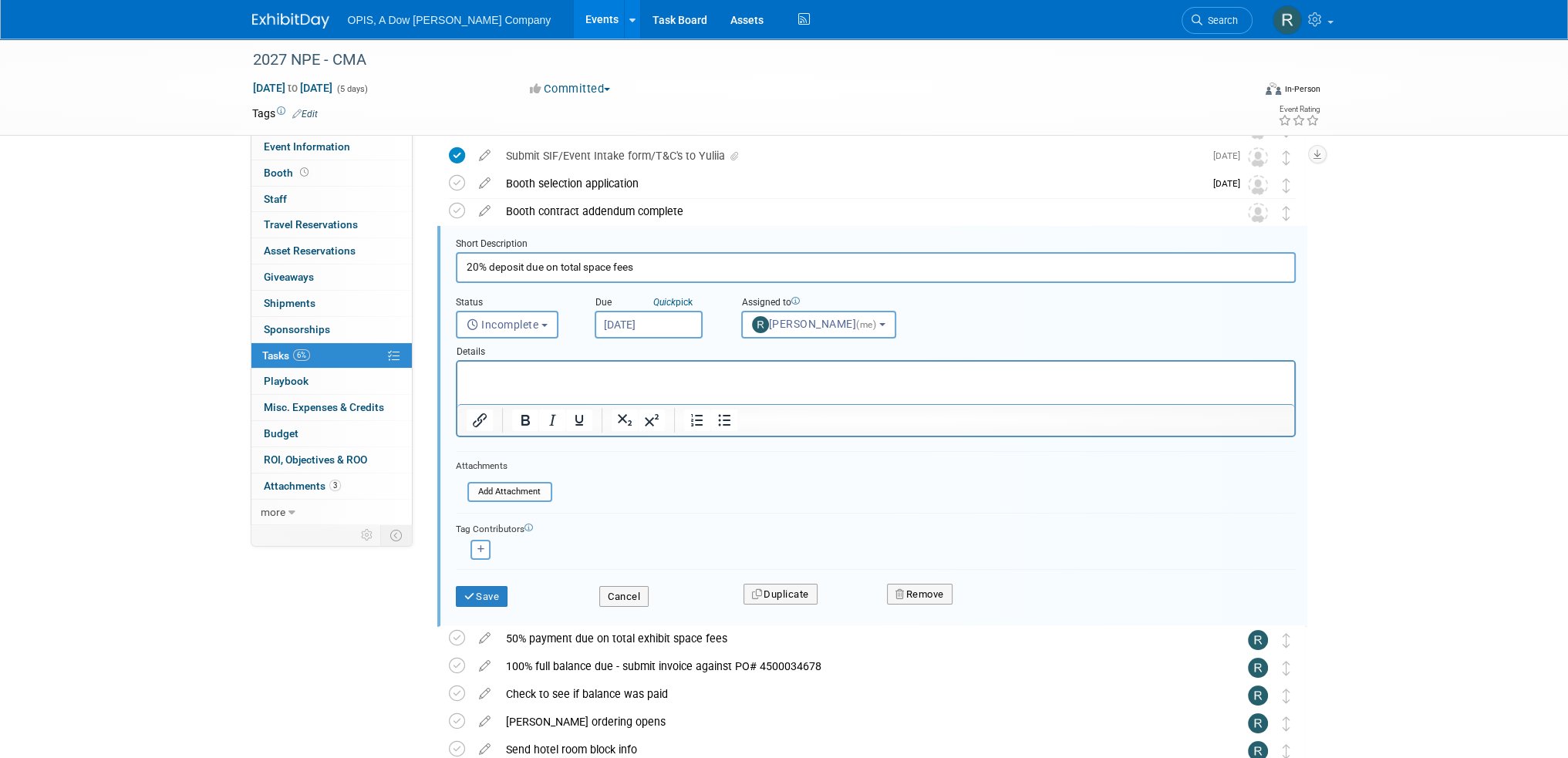
click at [643, 378] on p "Rich Text Area. Press ALT-0 for help." at bounding box center [875, 374] width 819 height 14
click at [487, 590] on button "Save" at bounding box center [481, 596] width 52 height 22
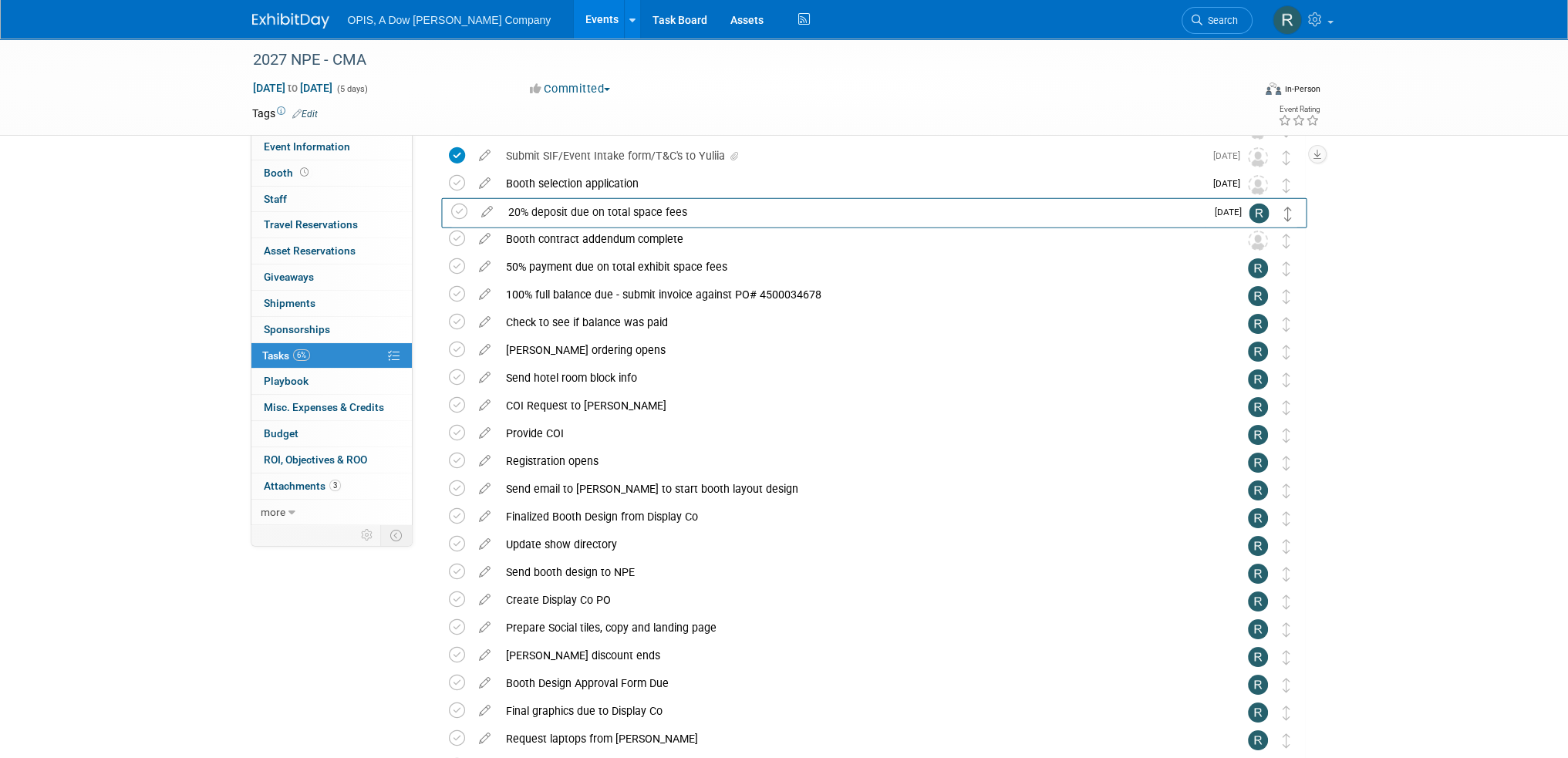
drag, startPoint x: 1285, startPoint y: 247, endPoint x: 1286, endPoint y: 220, distance: 27.0
click at [573, 20] on link "Events" at bounding box center [601, 19] width 56 height 38
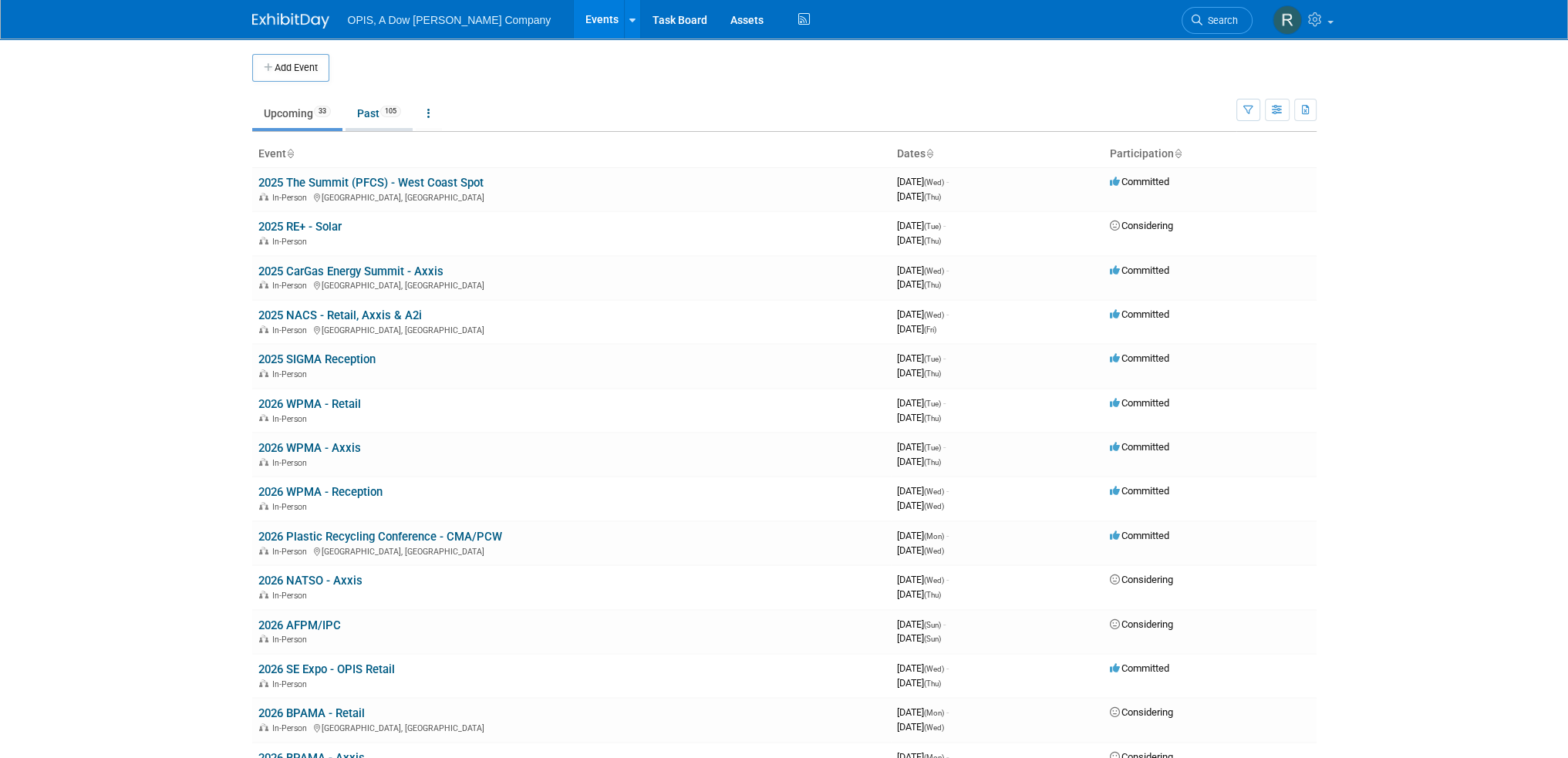
click at [372, 115] on link "Past 105" at bounding box center [379, 113] width 67 height 30
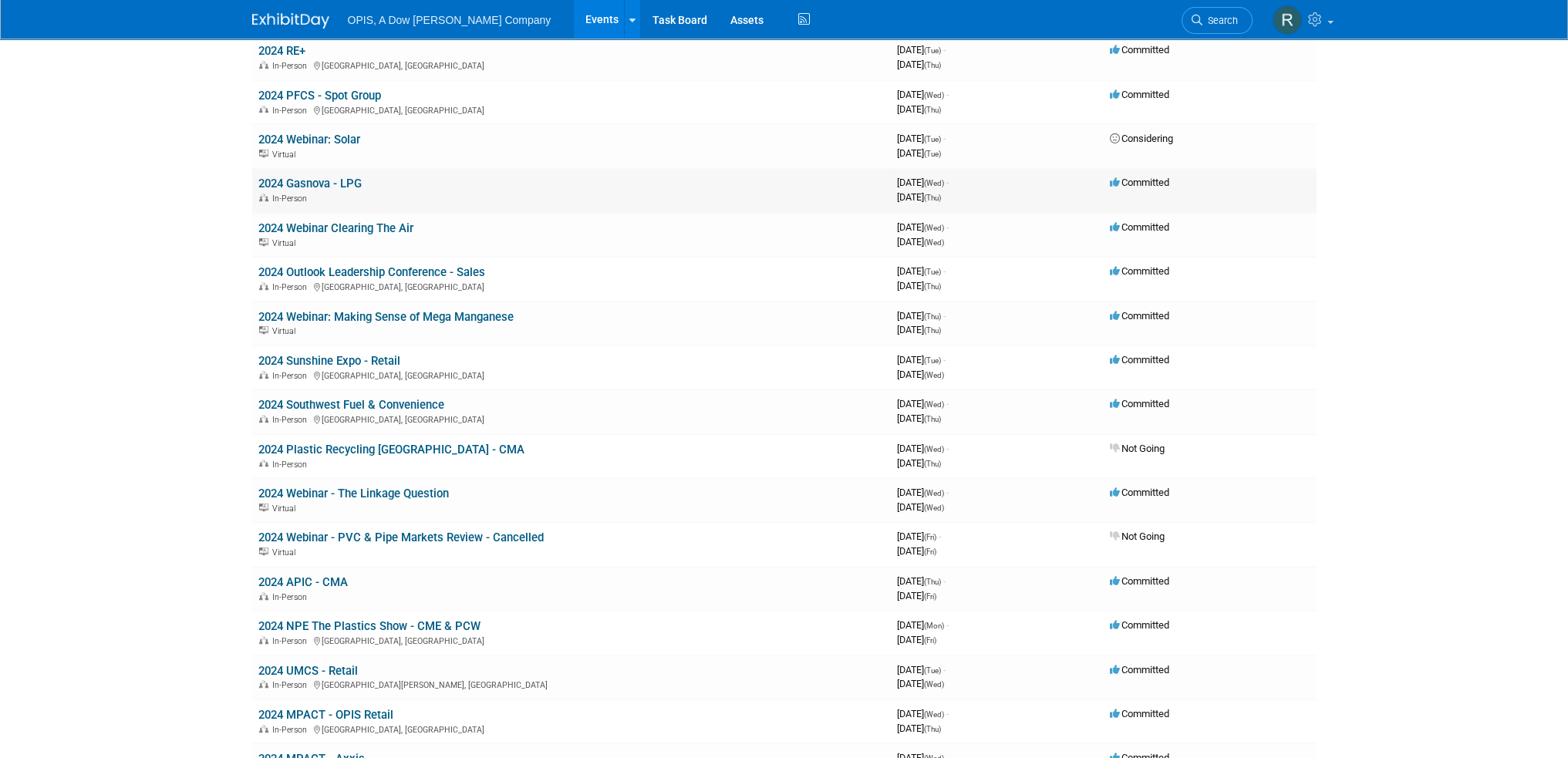
scroll to position [1465, 0]
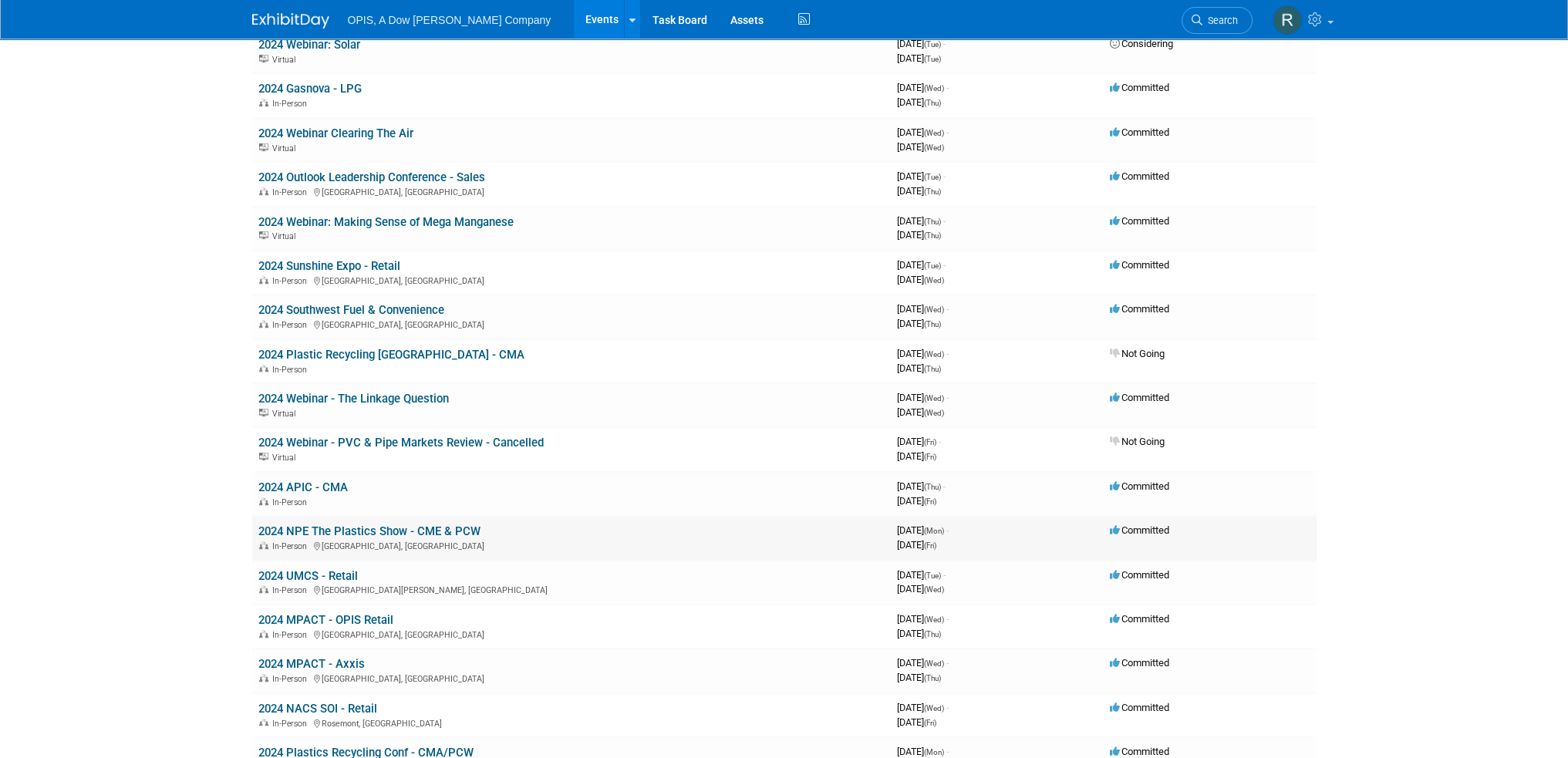
click at [327, 524] on link "2024 NPE The Plastics Show - CME & PCW" at bounding box center [369, 530] width 222 height 14
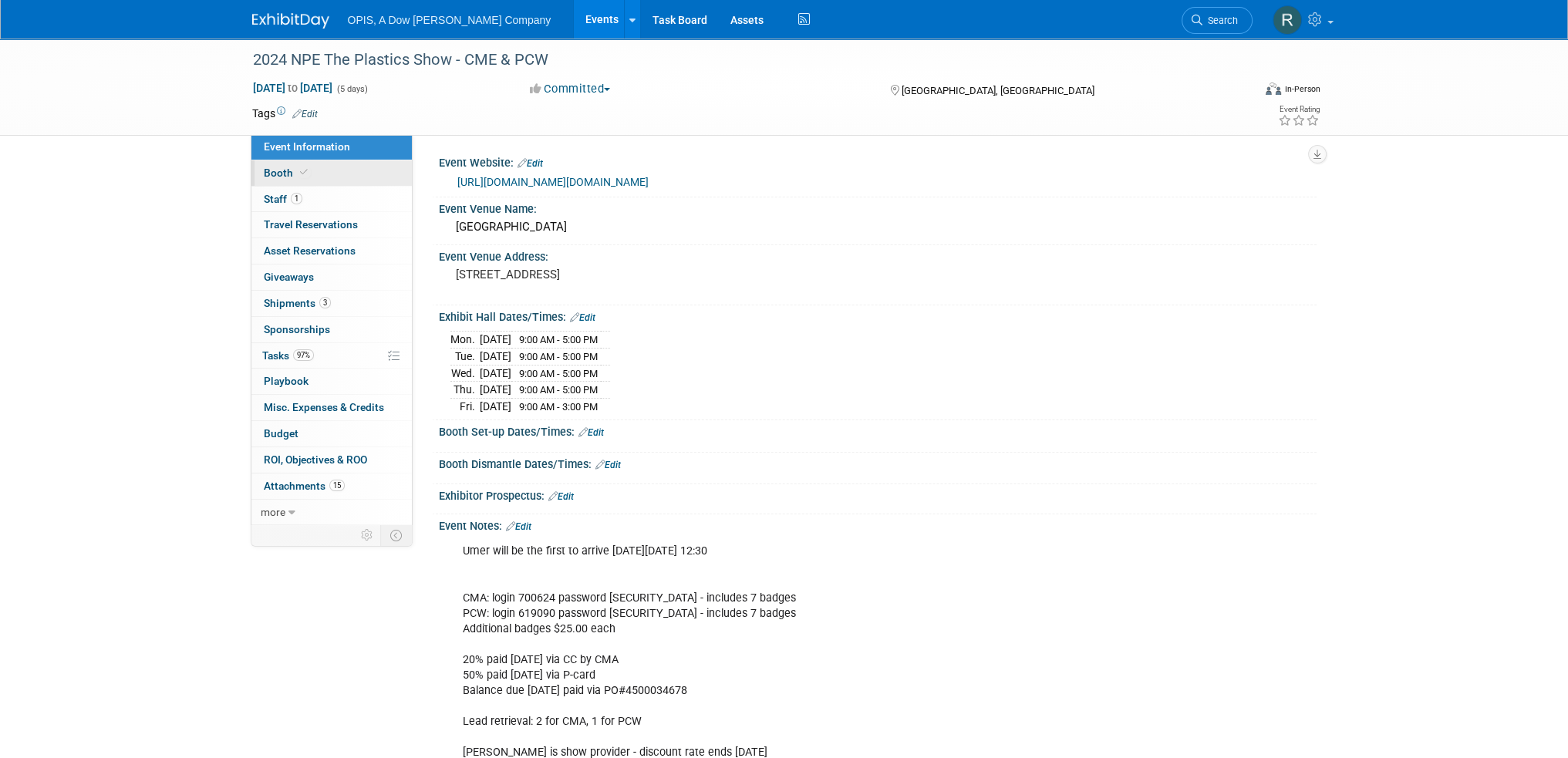
click at [272, 169] on span "Booth" at bounding box center [287, 172] width 47 height 12
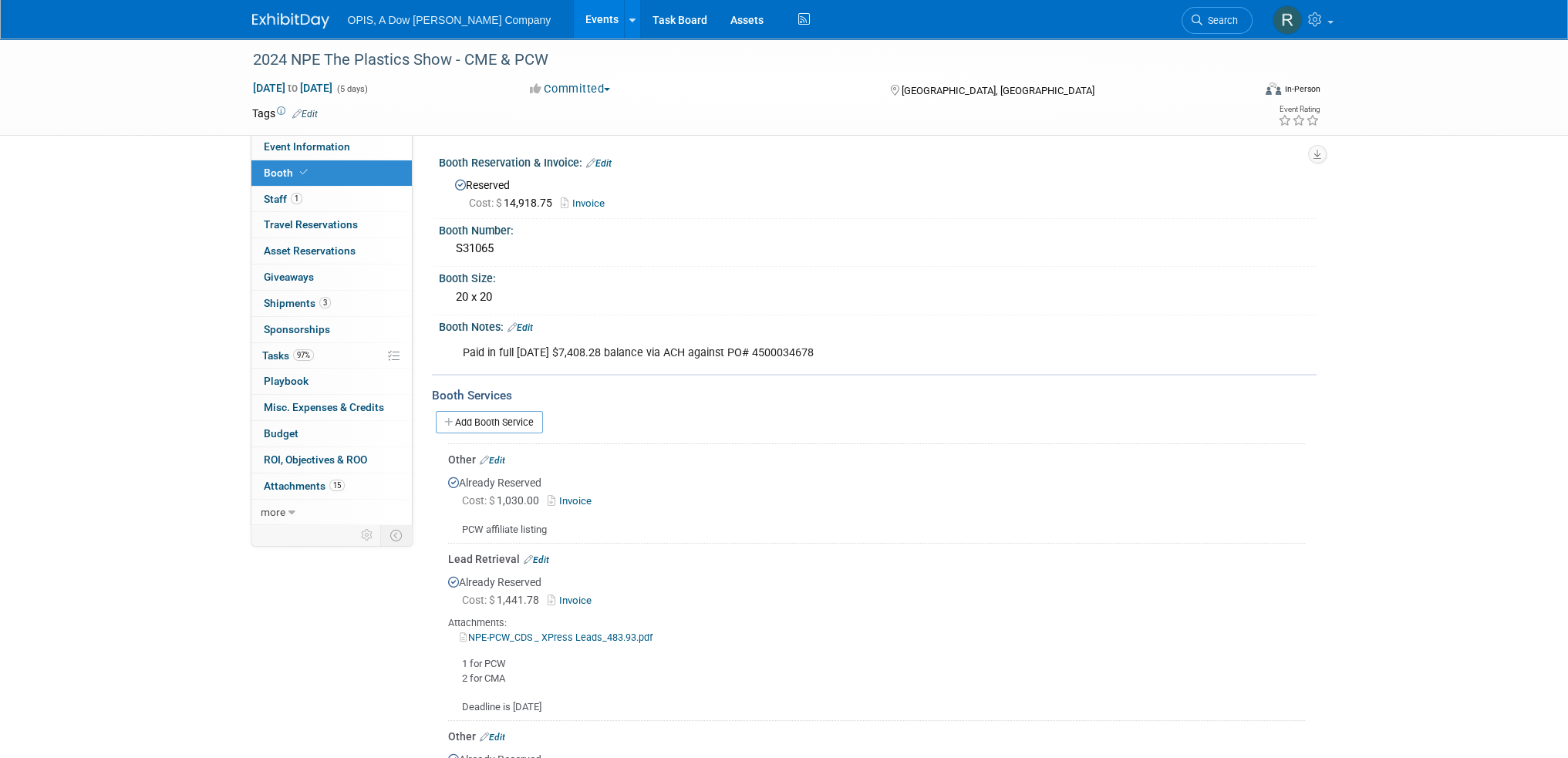
click at [573, 21] on link "Events" at bounding box center [601, 19] width 56 height 38
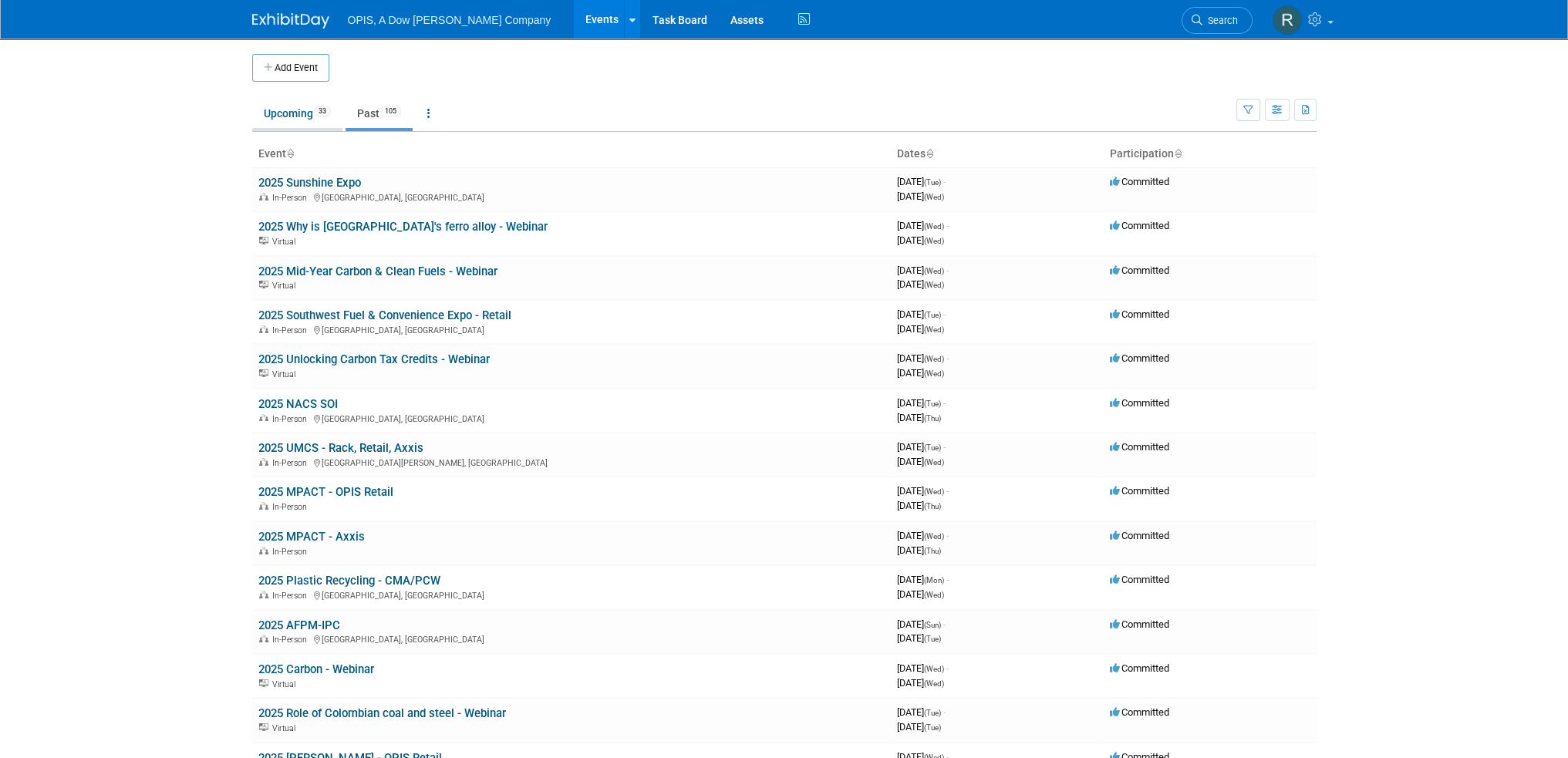
click at [287, 115] on link "Upcoming 33" at bounding box center [297, 113] width 90 height 30
